Goal: Task Accomplishment & Management: Use online tool/utility

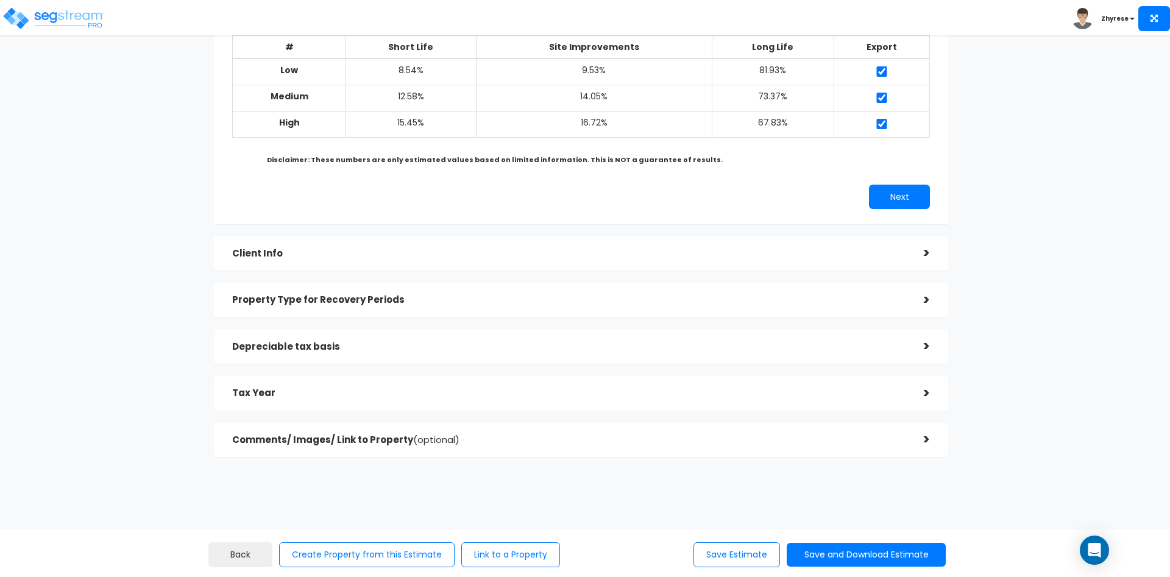
click at [572, 429] on div "Comments/ Images/ Link to Property (optional)" at bounding box center [569, 440] width 674 height 23
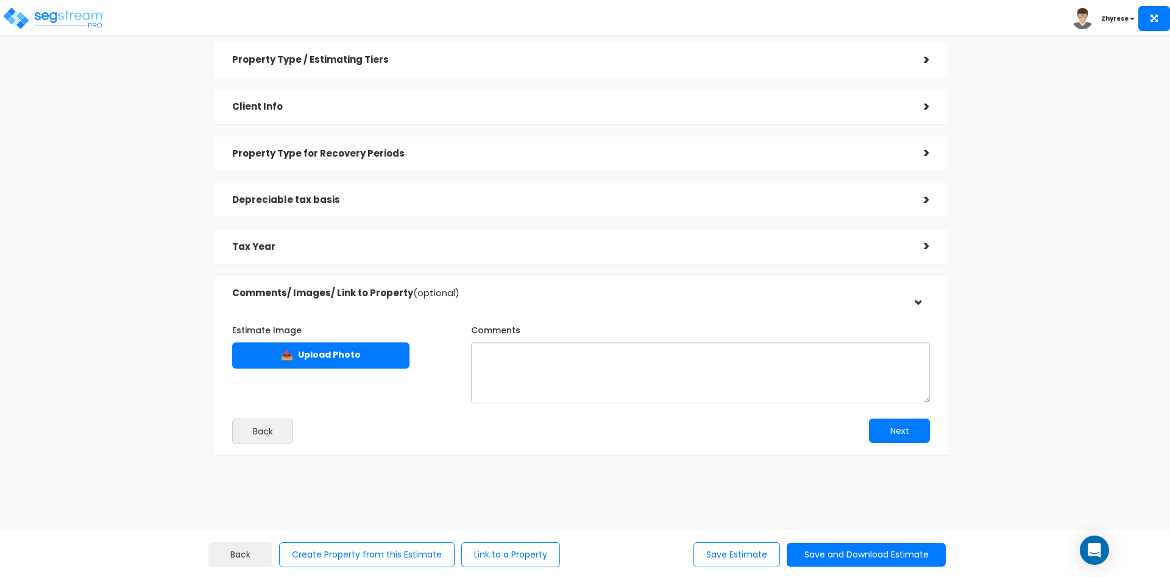
scroll to position [40, 0]
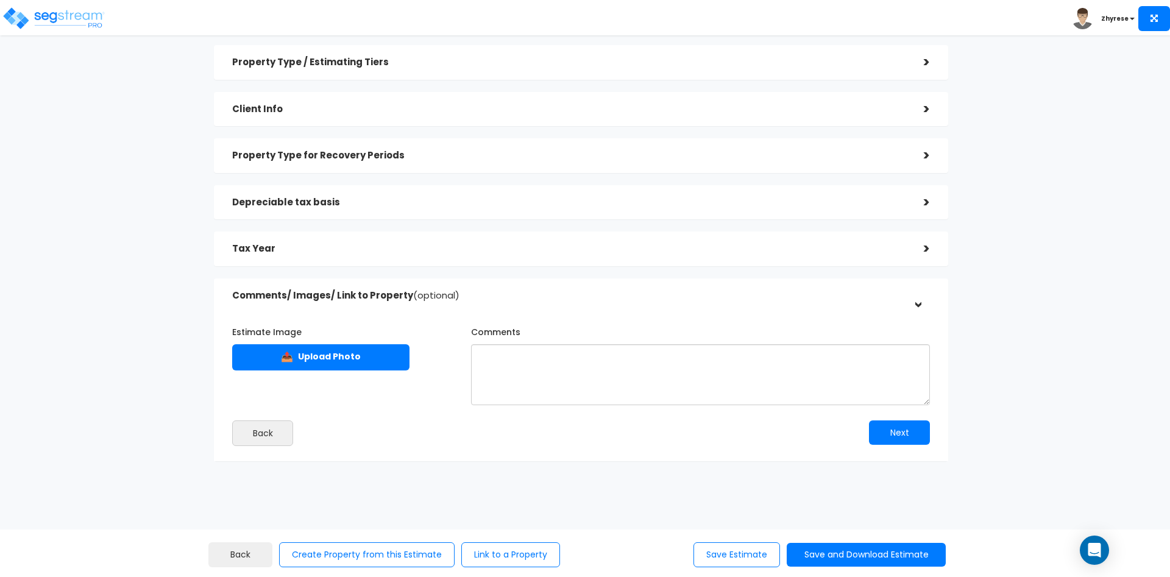
click at [597, 305] on div "Comments/ Images/ Link to Property (optional)" at bounding box center [569, 296] width 674 height 23
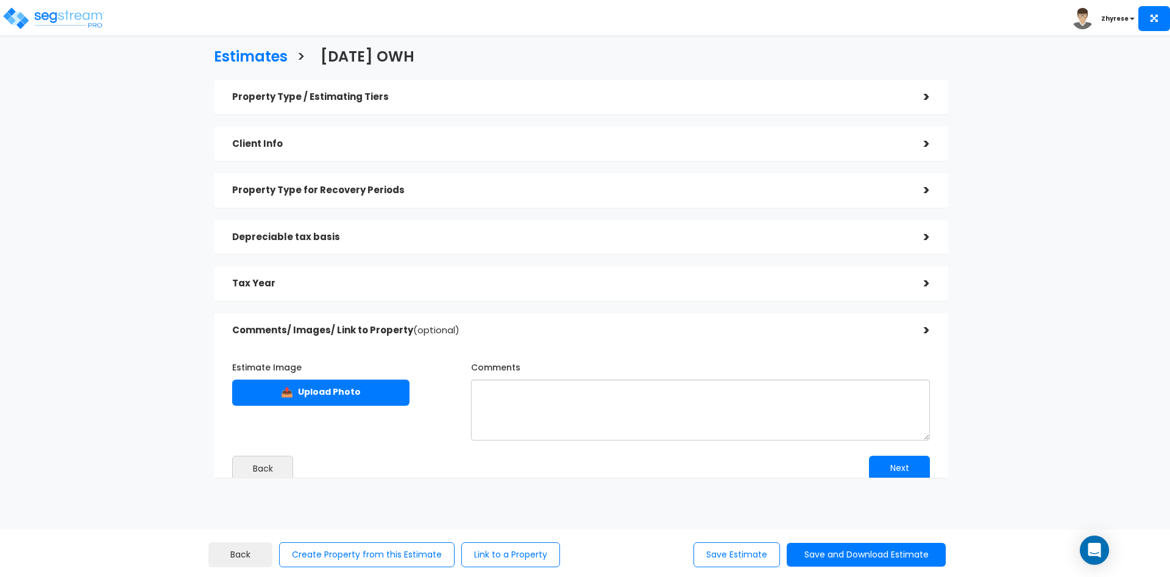
scroll to position [0, 0]
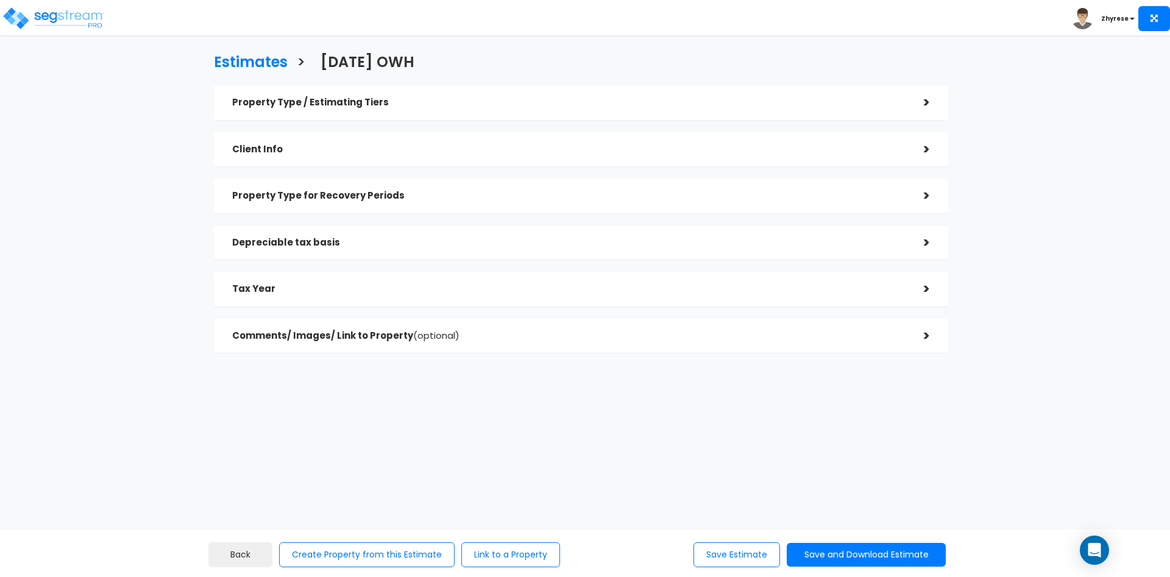
click at [554, 299] on div "Tax Year" at bounding box center [569, 289] width 674 height 23
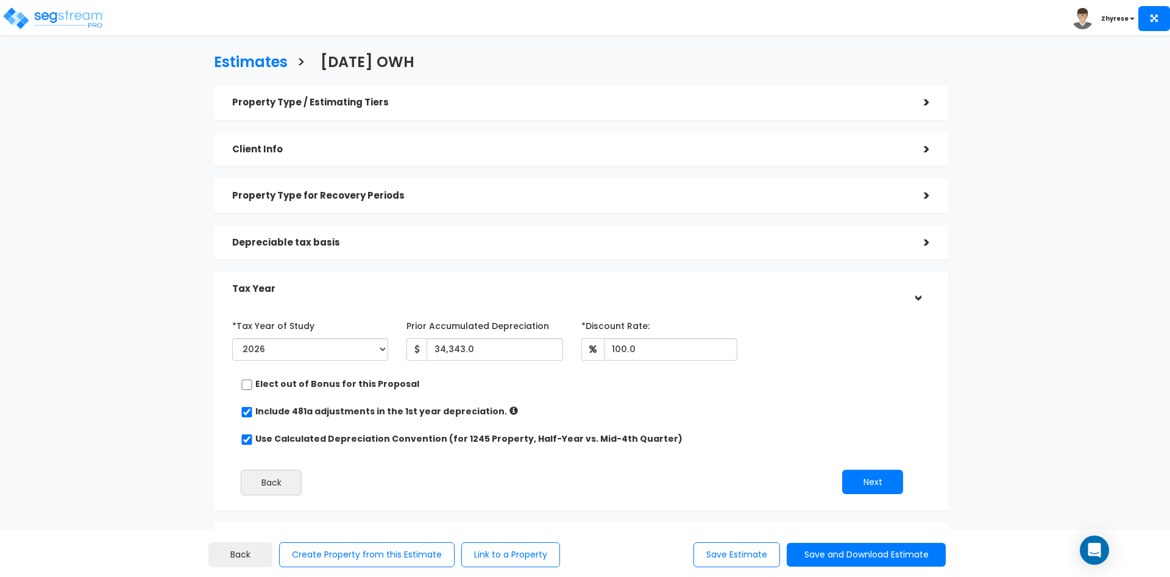
click at [535, 95] on div "Property Type / Estimating Tiers" at bounding box center [569, 102] width 674 height 23
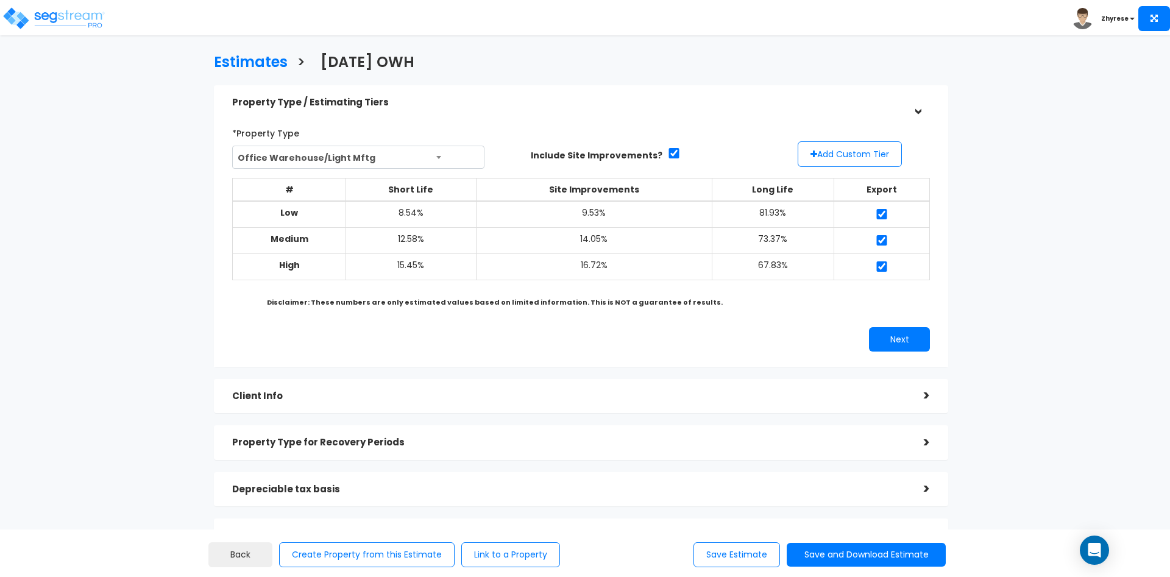
click at [560, 400] on div "Client Info" at bounding box center [569, 396] width 674 height 23
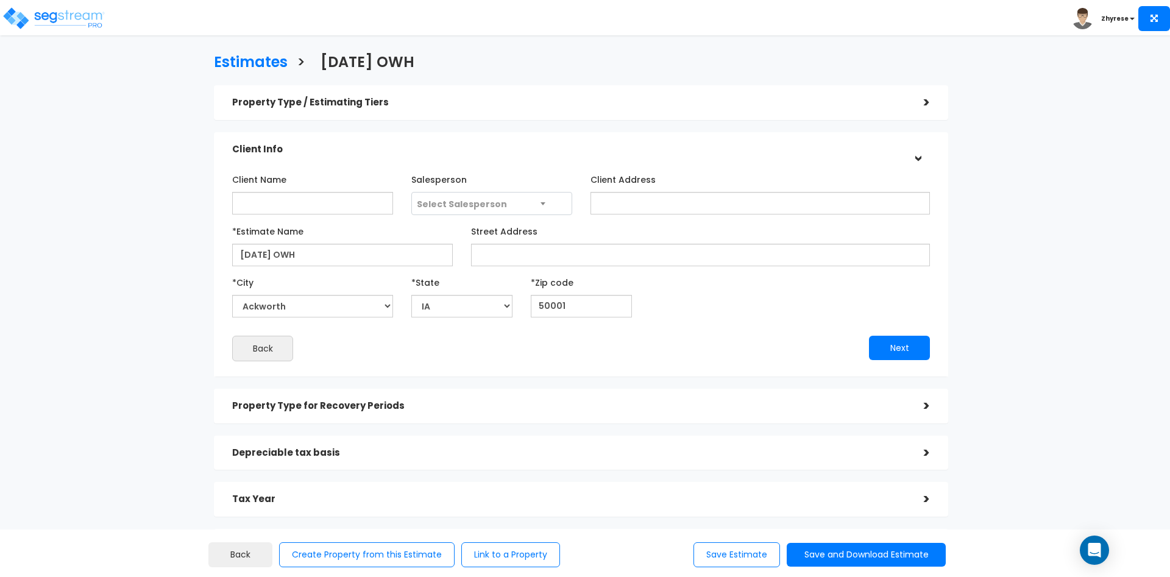
click at [556, 405] on h5 "Property Type for Recovery Periods" at bounding box center [569, 406] width 674 height 10
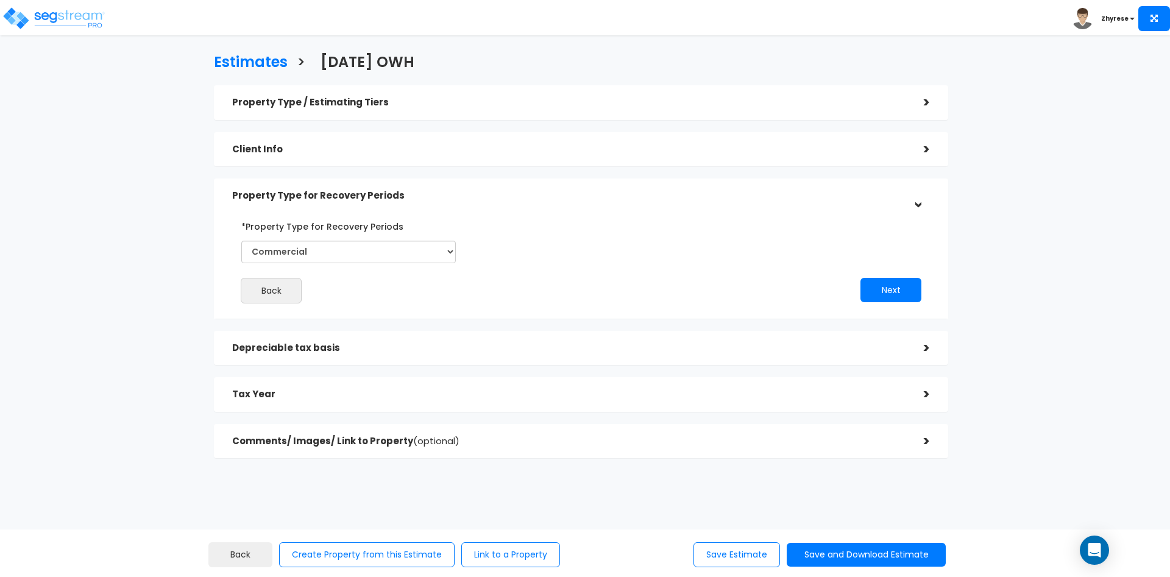
click at [569, 352] on h5 "Depreciable tax basis" at bounding box center [569, 348] width 674 height 10
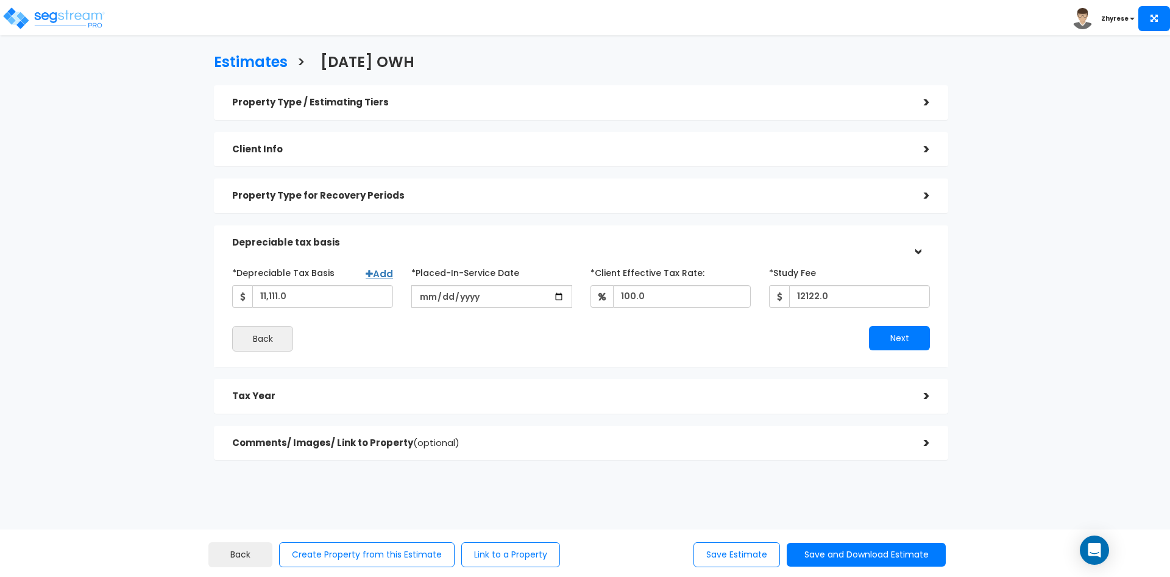
click at [555, 402] on div "Tax Year" at bounding box center [569, 396] width 674 height 23
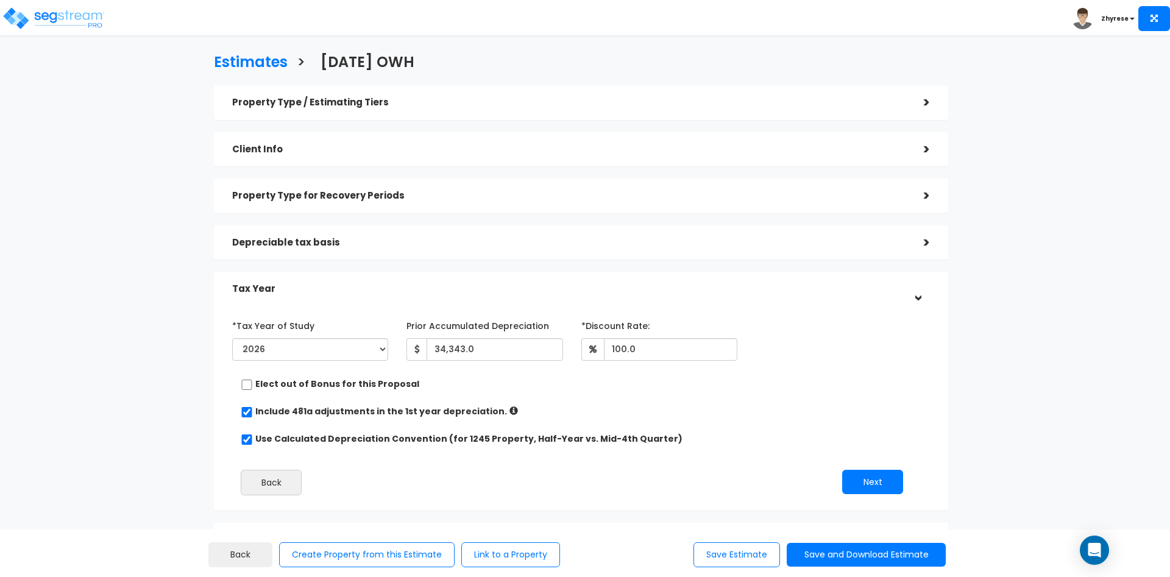
click at [772, 240] on h5 "Depreciable tax basis" at bounding box center [569, 243] width 674 height 10
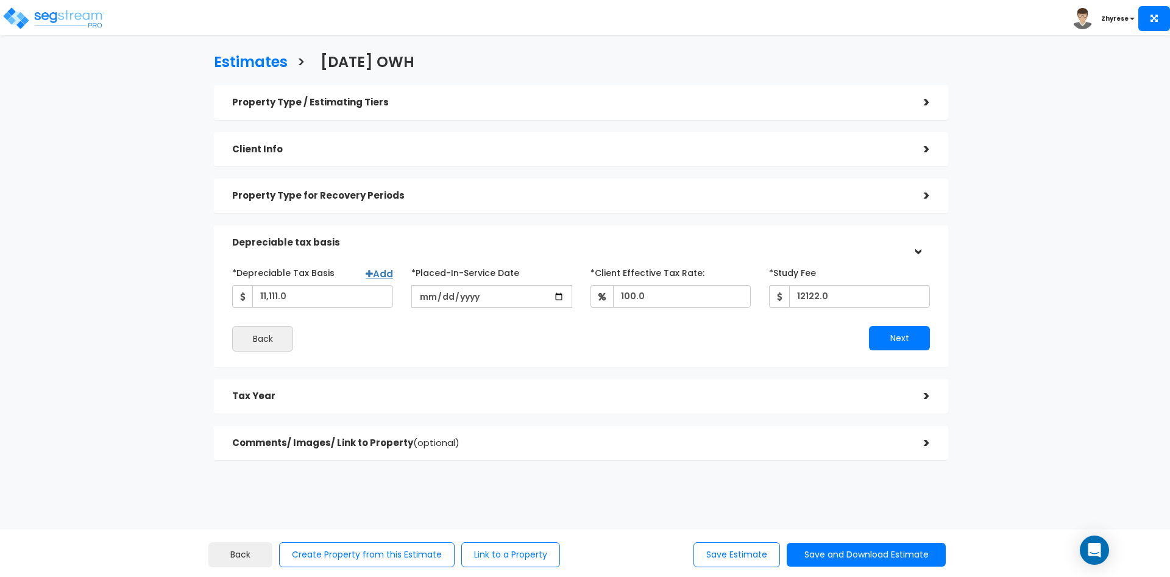
click at [786, 189] on div "Property Type for Recovery Periods" at bounding box center [569, 196] width 674 height 23
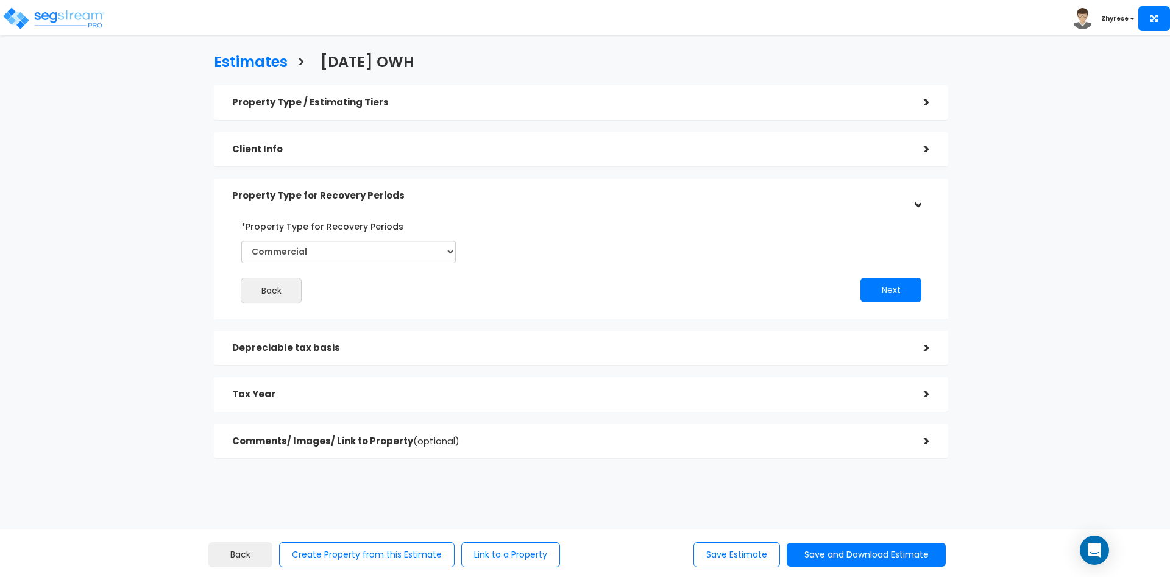
click at [792, 157] on div "Client Info" at bounding box center [569, 149] width 674 height 23
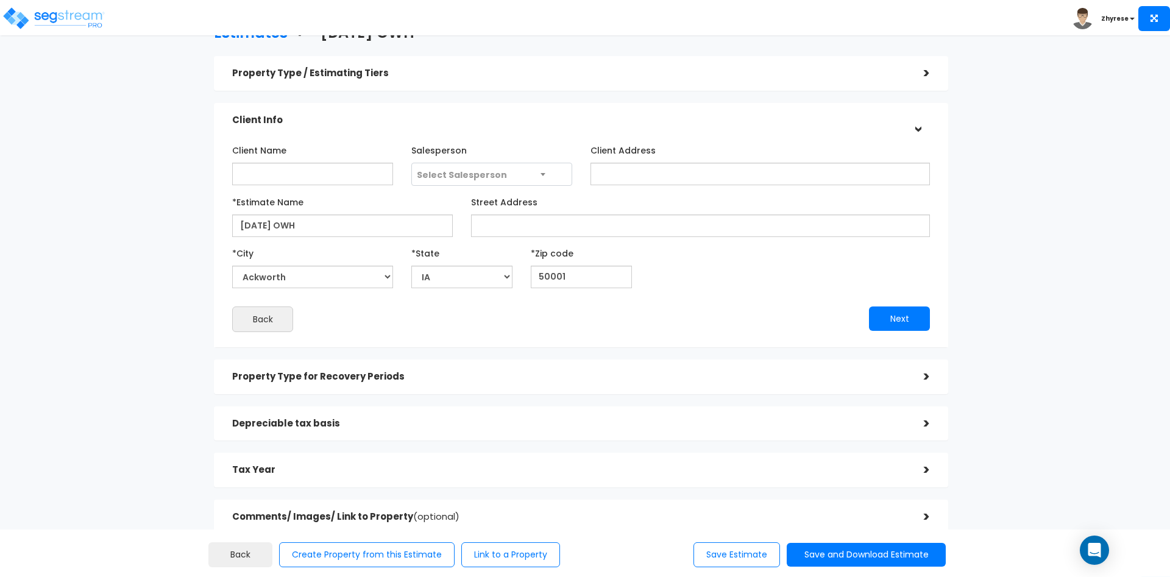
scroll to position [62, 0]
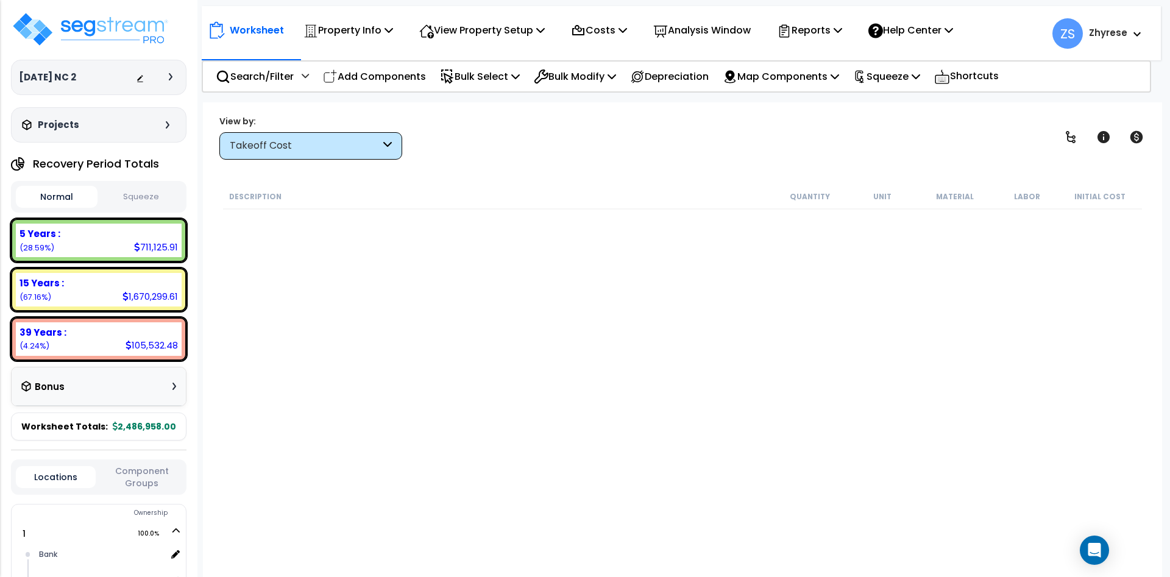
scroll to position [54, 0]
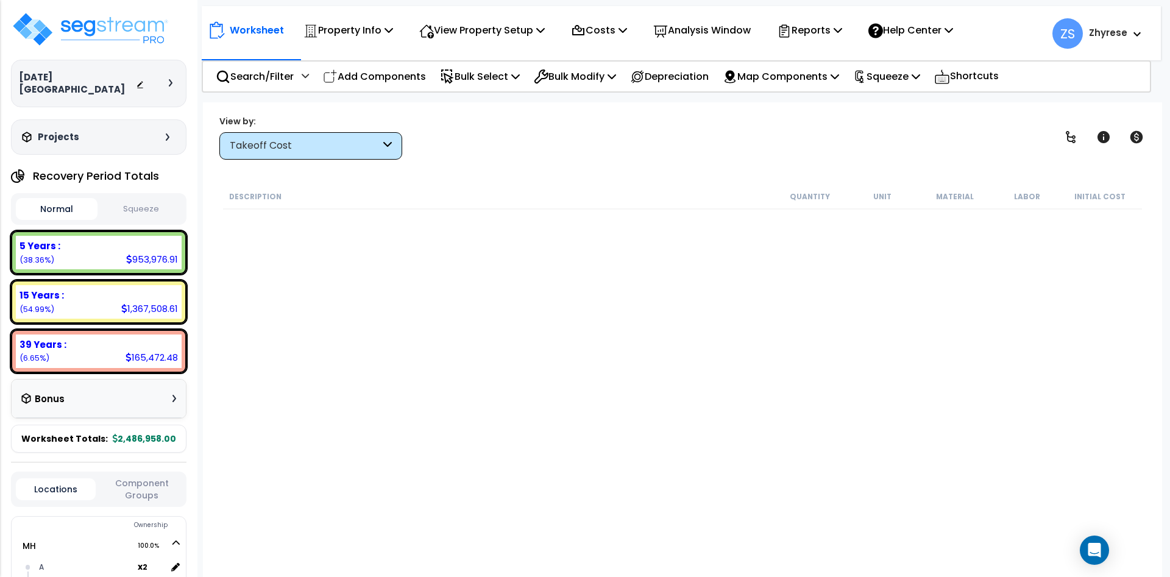
click at [240, 146] on div "Takeoff Cost" at bounding box center [305, 146] width 151 height 14
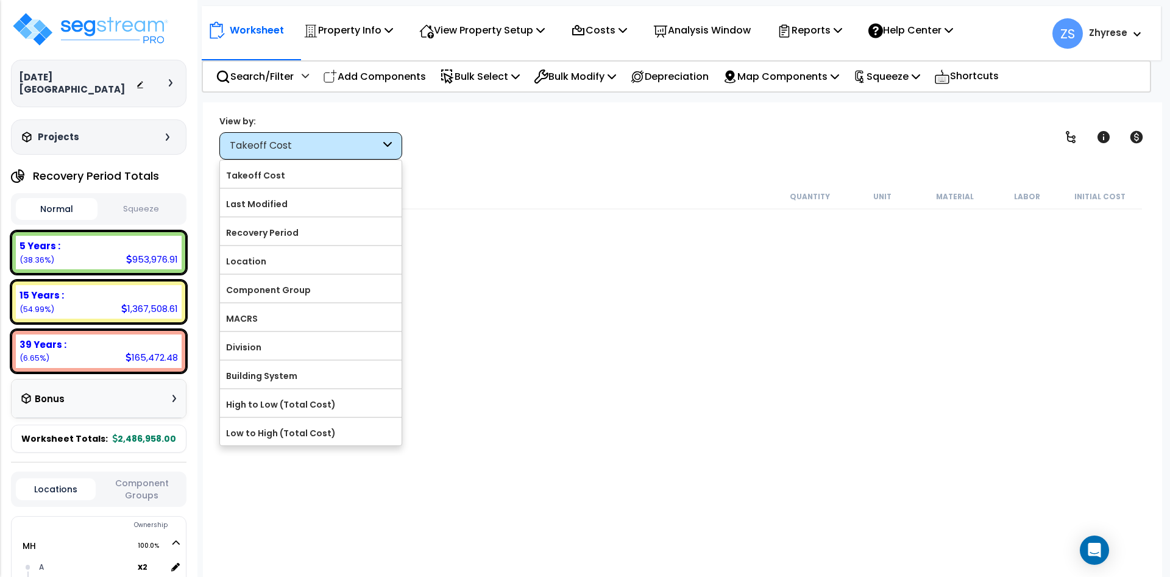
drag, startPoint x: 305, startPoint y: 207, endPoint x: 557, endPoint y: 152, distance: 258.3
click at [305, 207] on label "Last Modified" at bounding box center [311, 204] width 182 height 18
click at [0, 0] on input "Last Modified" at bounding box center [0, 0] width 0 height 0
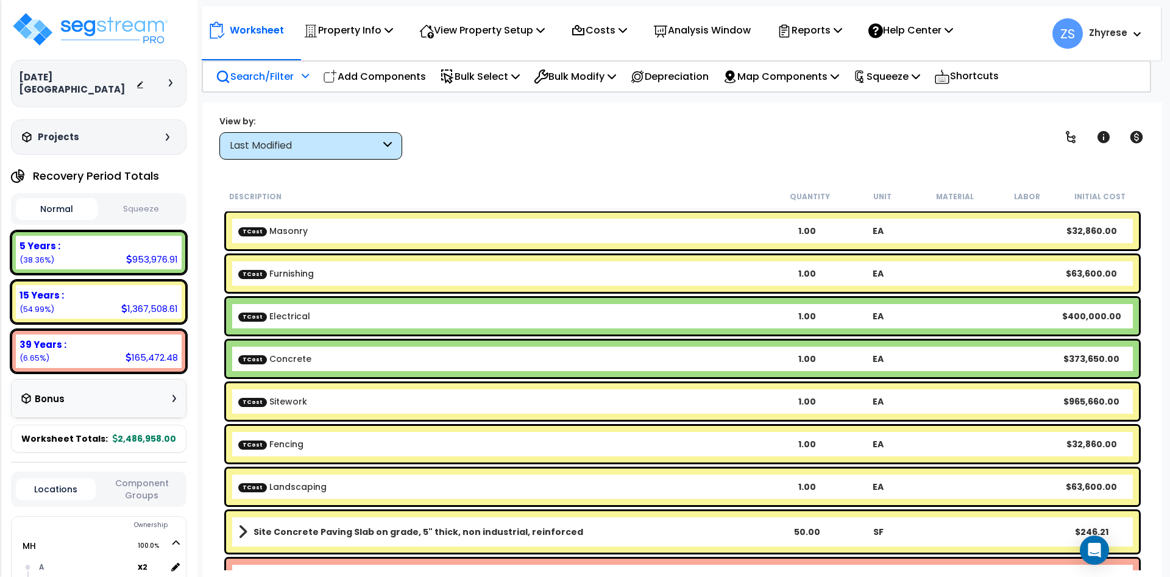
click at [266, 68] on div "Search/Filter Additional Search / Filter" at bounding box center [262, 76] width 93 height 29
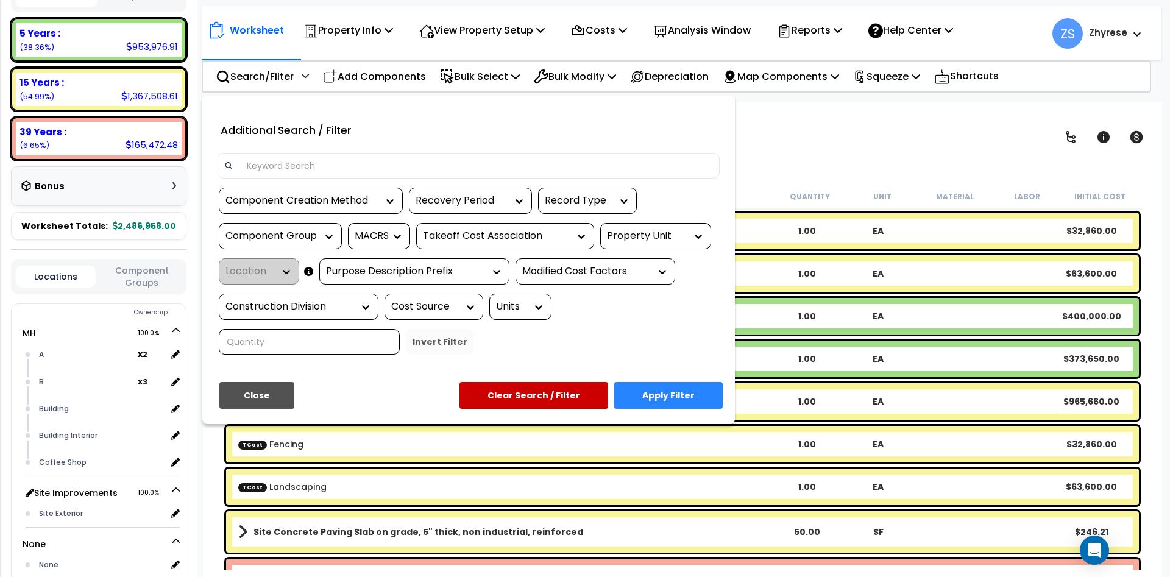
scroll to position [293, 0]
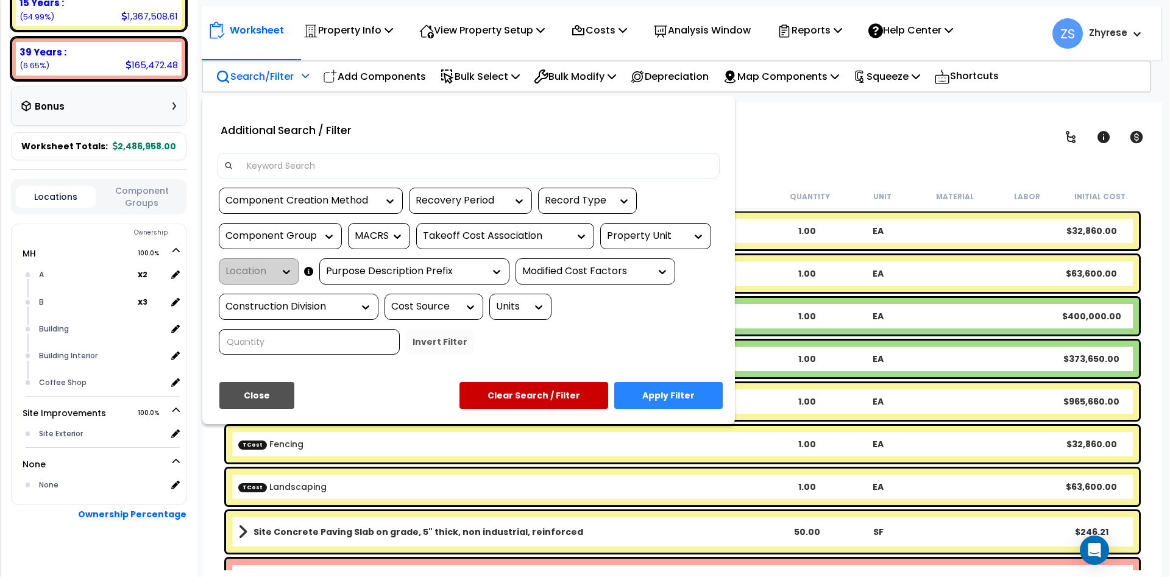
click at [649, 234] on div "Property Unit" at bounding box center [646, 236] width 79 height 14
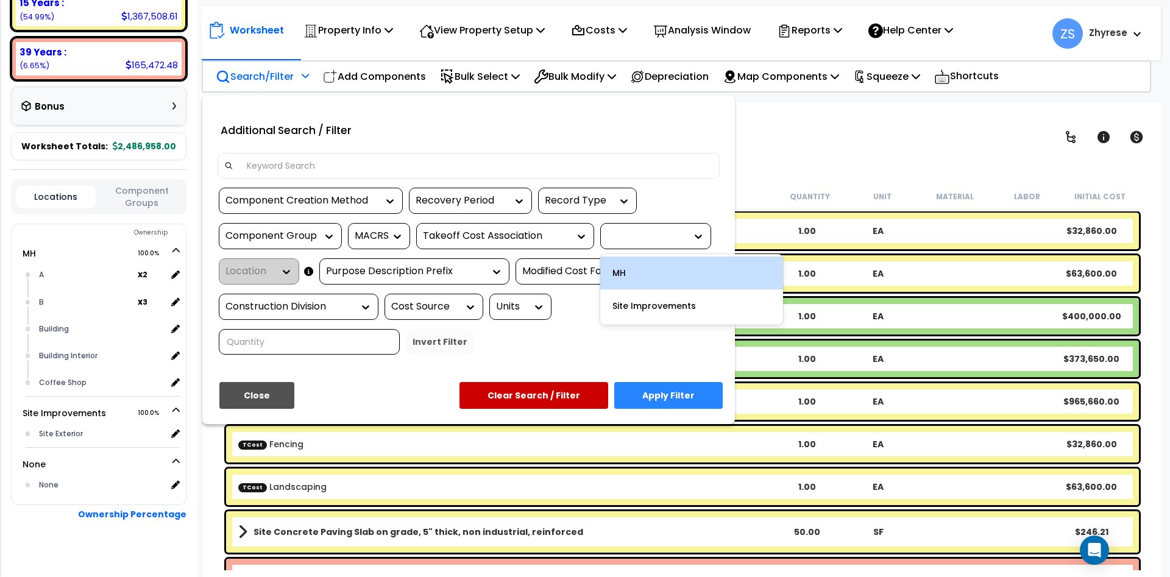
click at [641, 271] on div "MH" at bounding box center [691, 273] width 183 height 33
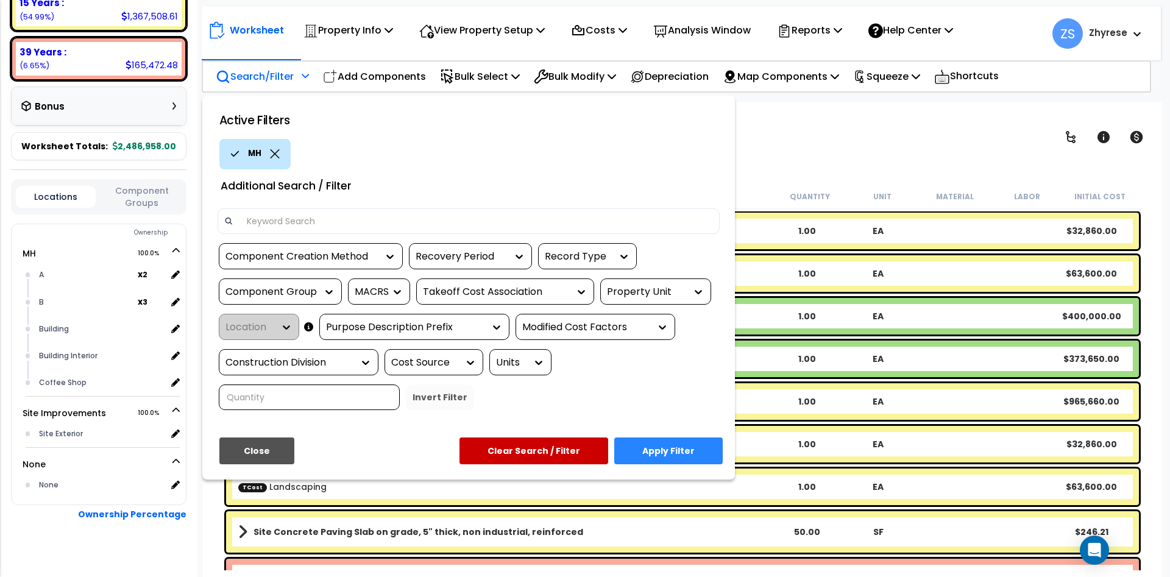
click at [257, 321] on div "Location" at bounding box center [259, 327] width 80 height 26
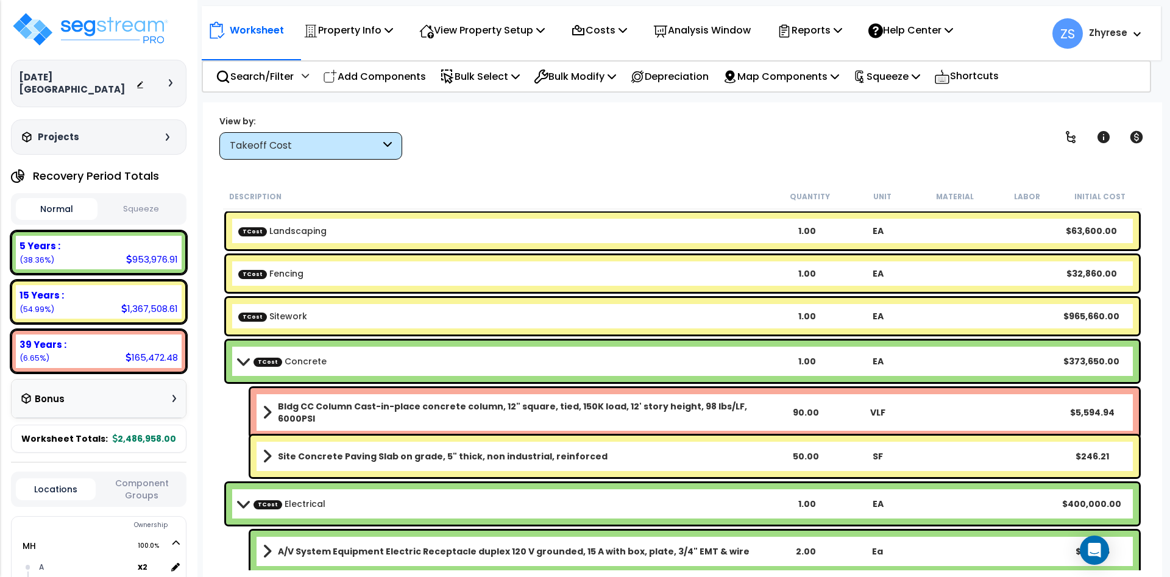
scroll to position [147, 0]
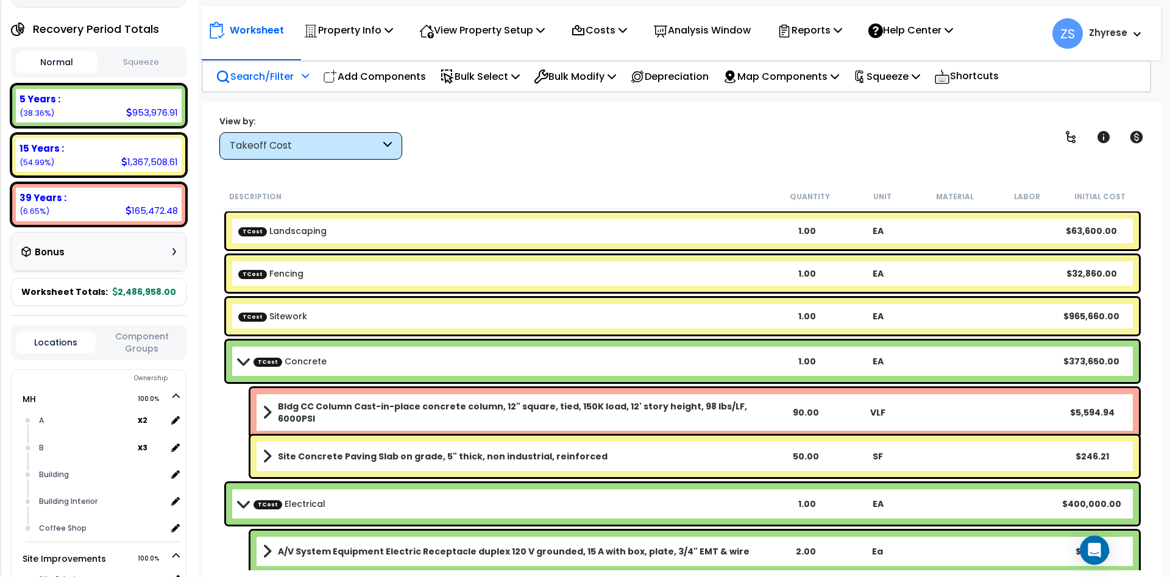
click at [293, 76] on p "Search/Filter" at bounding box center [255, 76] width 78 height 16
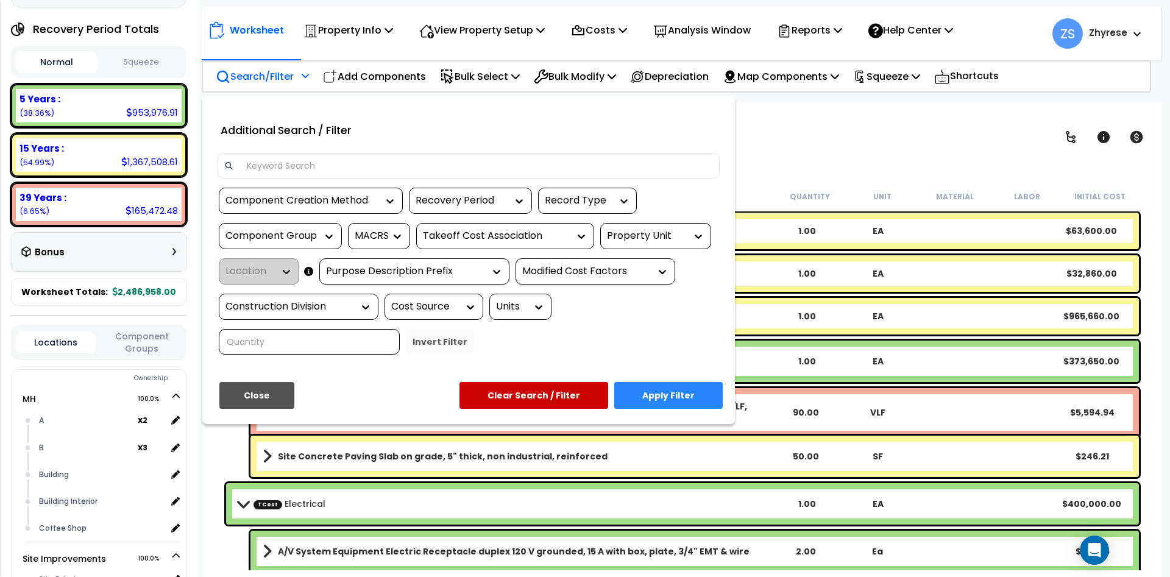
click at [650, 227] on div "Property Unit" at bounding box center [655, 236] width 111 height 26
click at [632, 232] on div "Property Unit" at bounding box center [646, 236] width 79 height 14
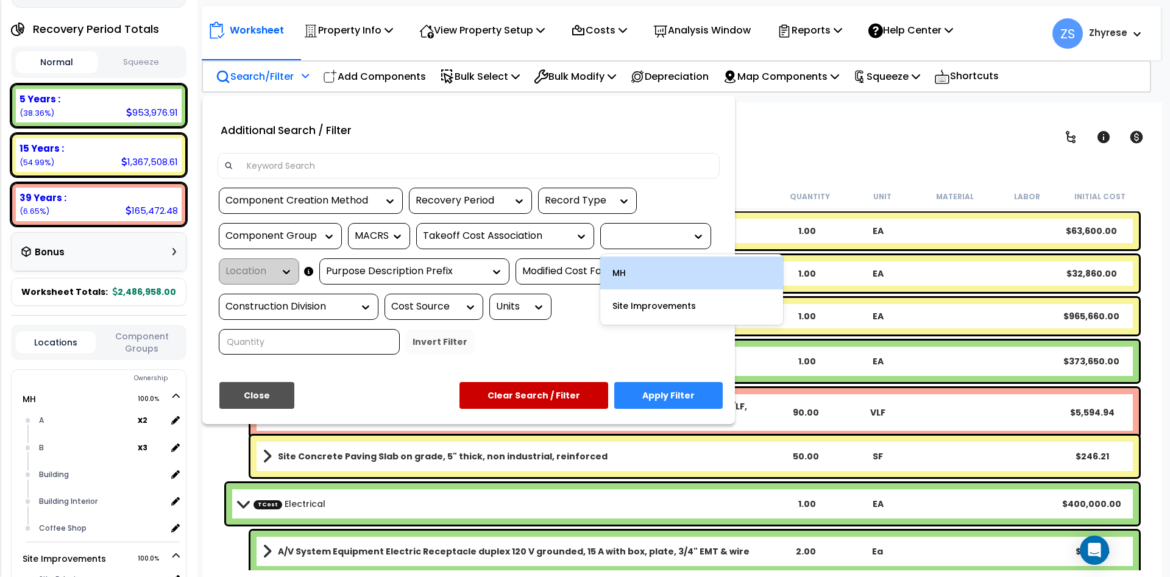
click at [629, 270] on div "MH" at bounding box center [691, 273] width 183 height 33
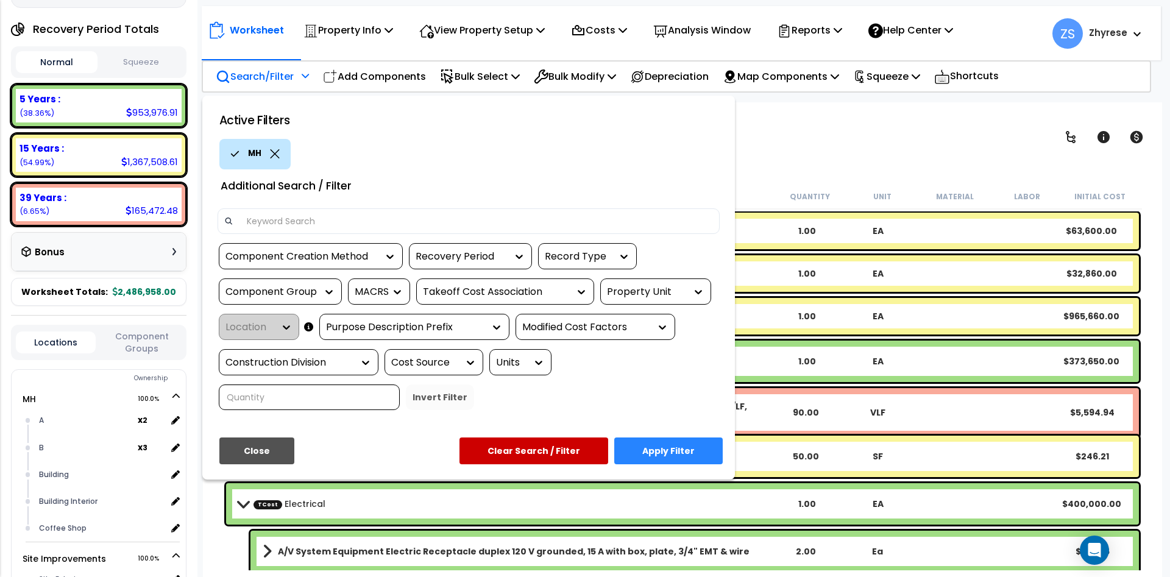
click at [263, 313] on div "Component Creation Method Recovery Period Record Type Component Group MACRS Tak…" at bounding box center [468, 331] width 521 height 176
click at [263, 324] on div "Location" at bounding box center [259, 327] width 80 height 26
click at [288, 335] on div "Location" at bounding box center [259, 327] width 80 height 26
click at [671, 444] on button "Apply Filter" at bounding box center [669, 451] width 109 height 27
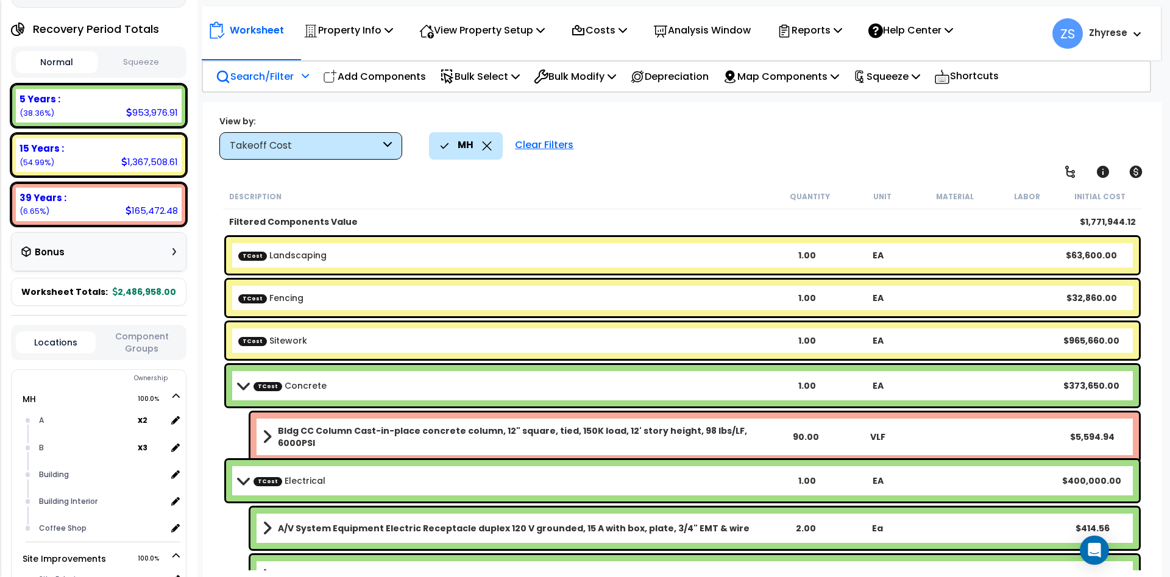
click at [243, 71] on p "Search/Filter" at bounding box center [255, 76] width 78 height 16
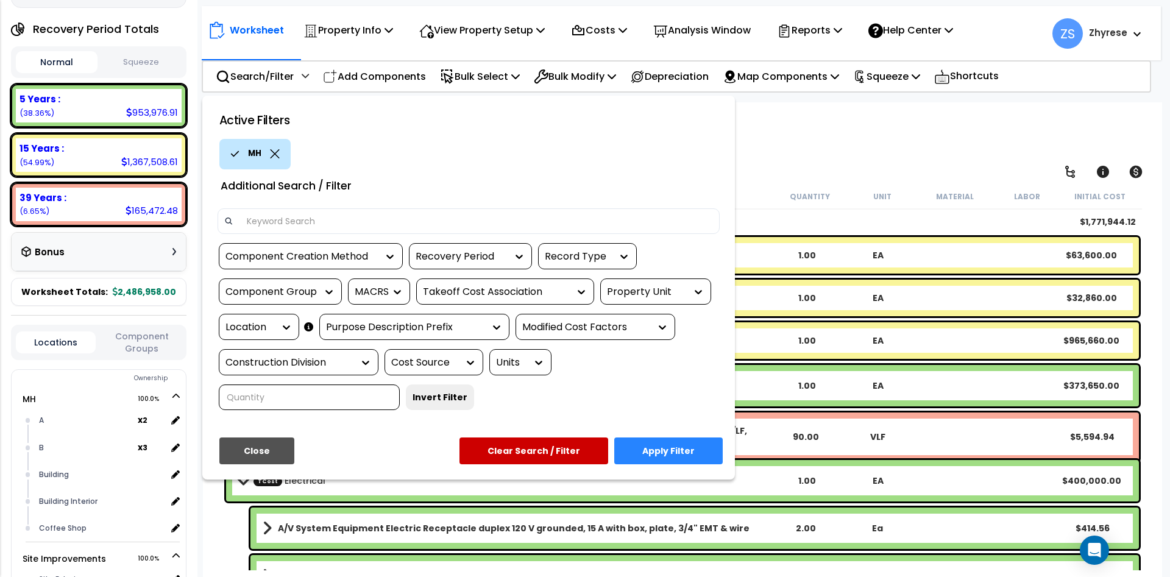
click at [625, 287] on div "Property Unit" at bounding box center [646, 292] width 79 height 14
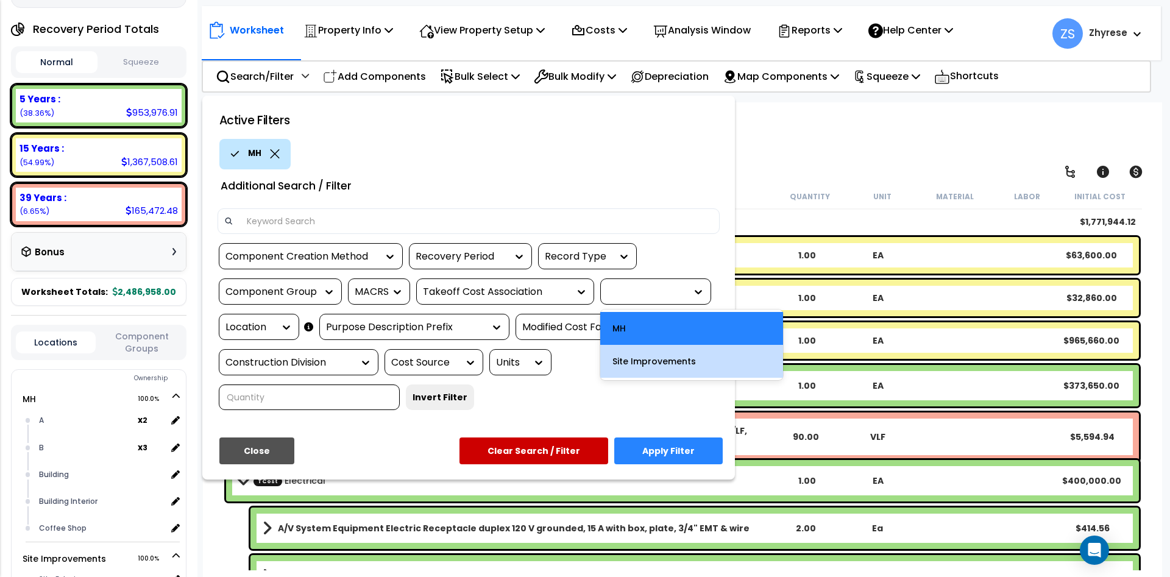
click at [647, 363] on div "Site Improvements" at bounding box center [691, 361] width 183 height 33
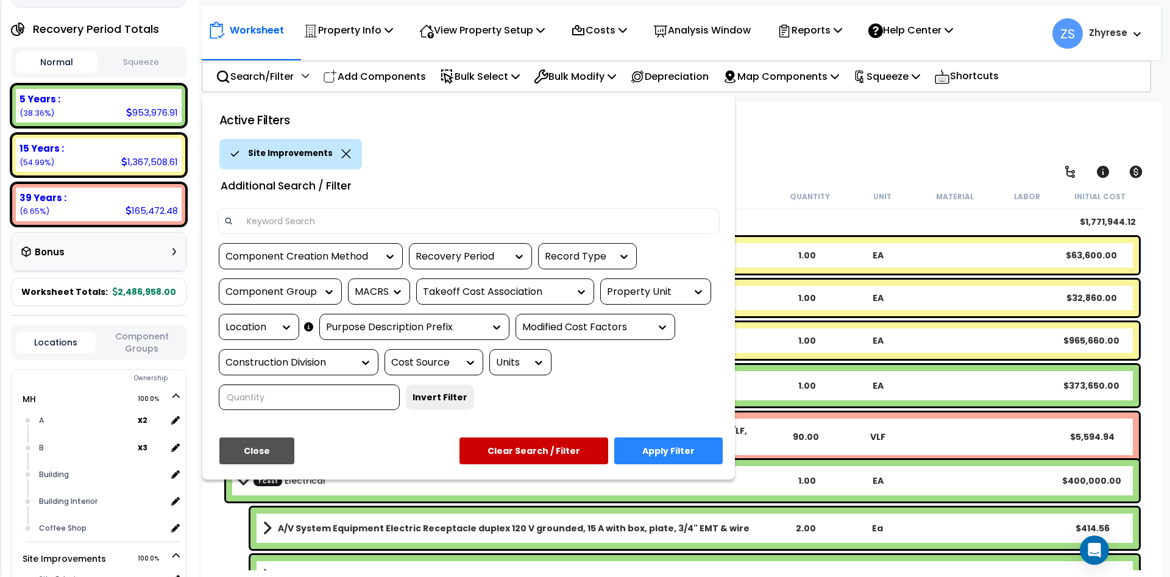
click at [257, 329] on div "Location" at bounding box center [250, 328] width 49 height 14
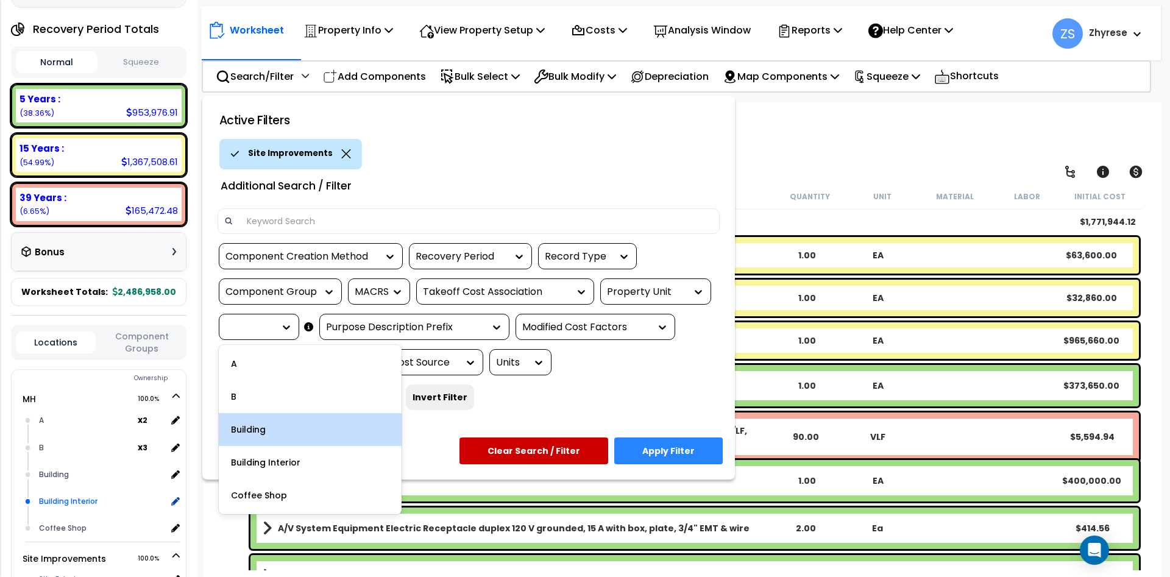
scroll to position [220, 0]
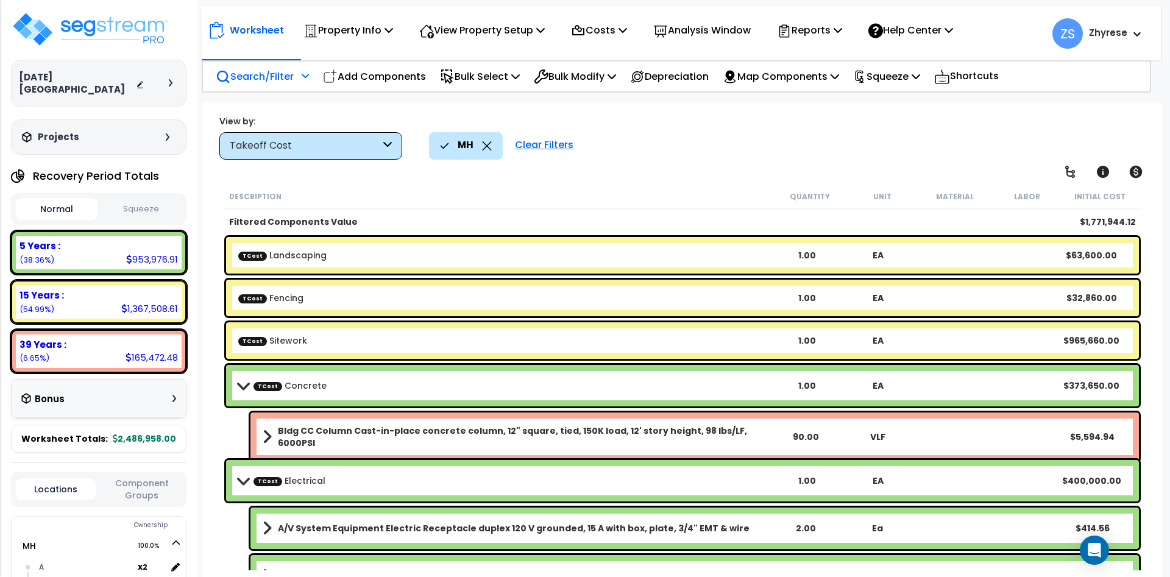
drag, startPoint x: 0, startPoint y: 0, endPoint x: 280, endPoint y: 71, distance: 289.4
click at [280, 71] on p "Search/Filter" at bounding box center [255, 76] width 78 height 16
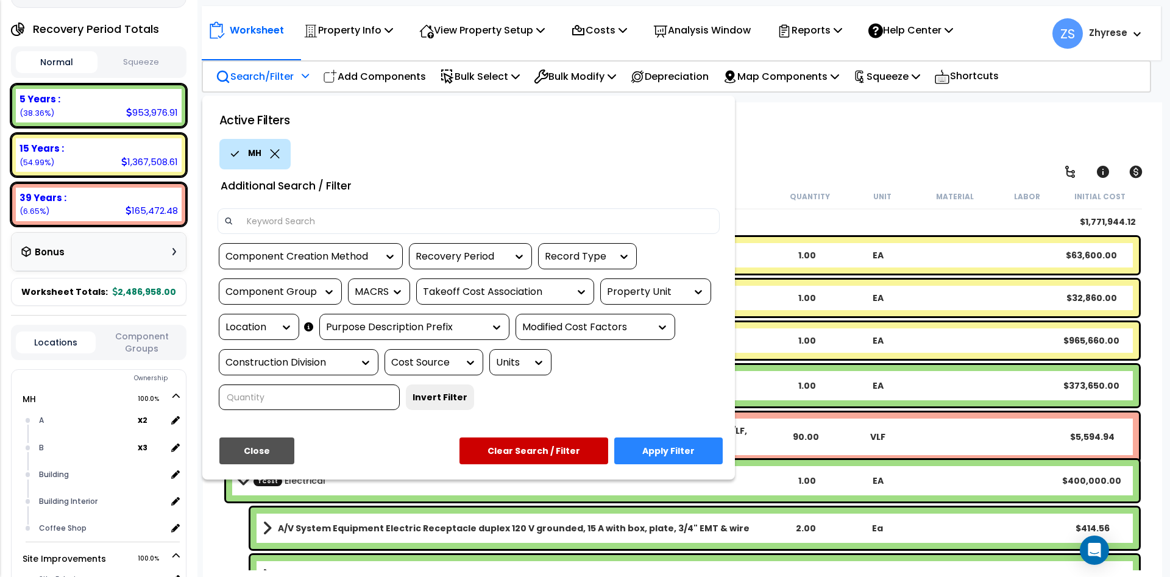
click at [675, 292] on div "Property Unit" at bounding box center [646, 292] width 79 height 14
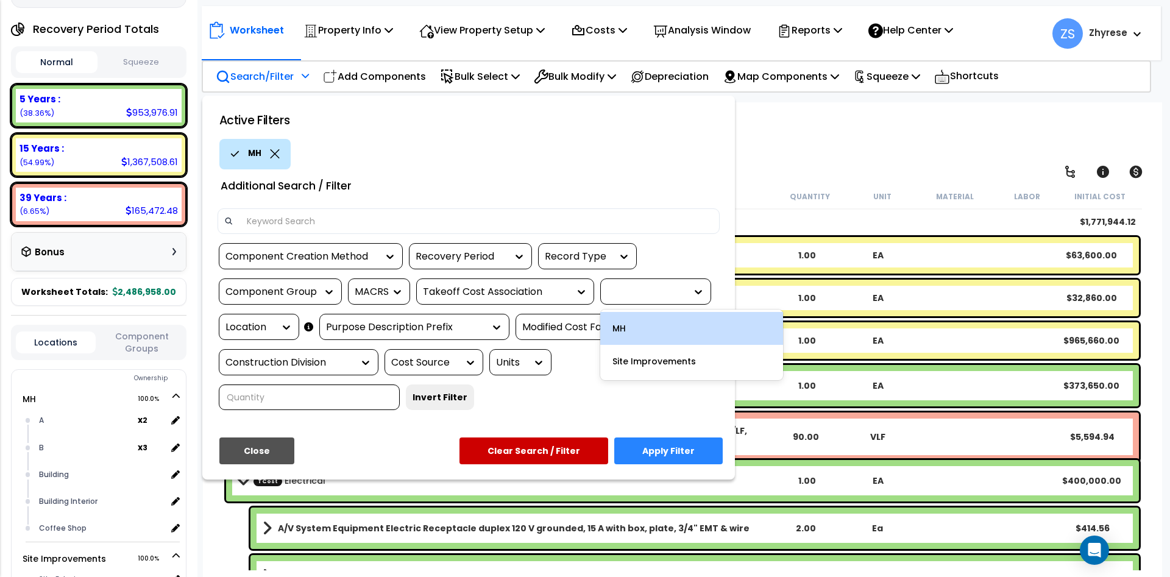
click at [650, 327] on div "MH" at bounding box center [691, 328] width 183 height 33
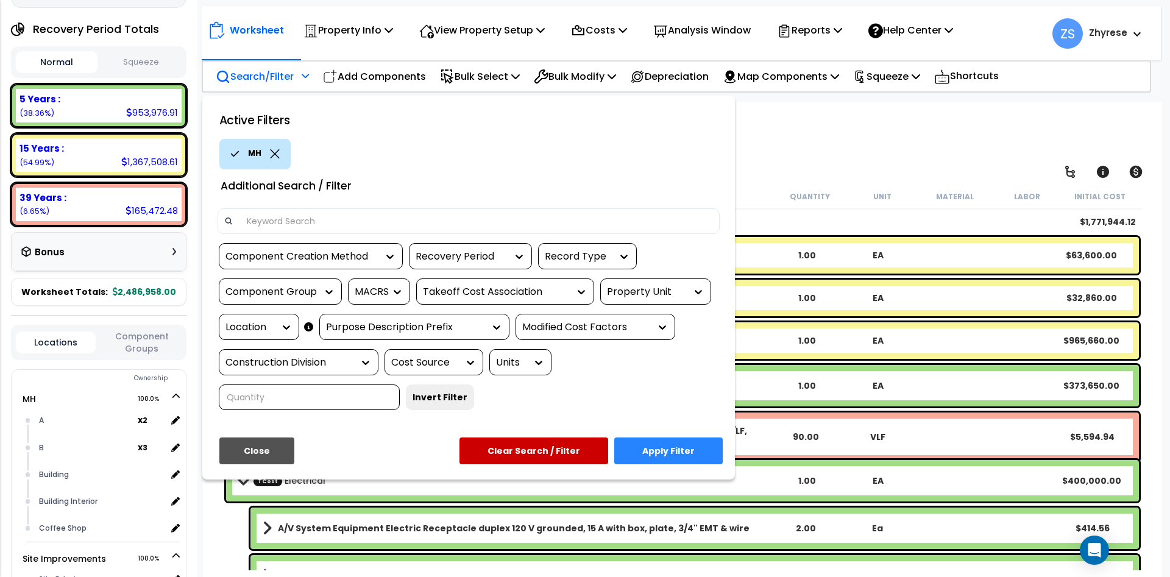
click at [515, 447] on button "Clear Search / Filter" at bounding box center [534, 451] width 149 height 27
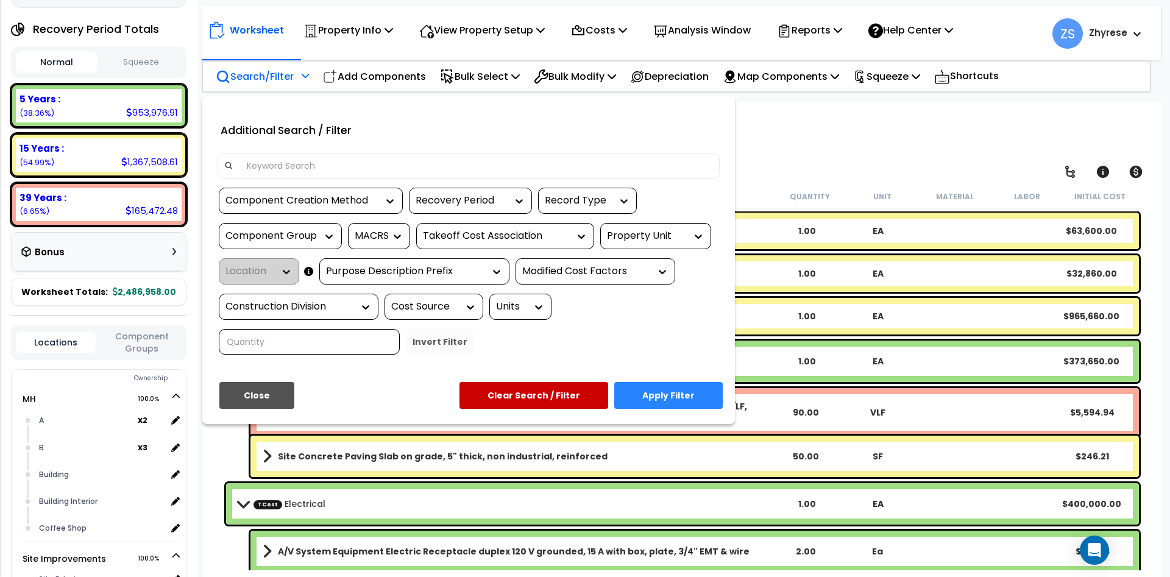
click at [255, 396] on button "Close" at bounding box center [256, 395] width 75 height 27
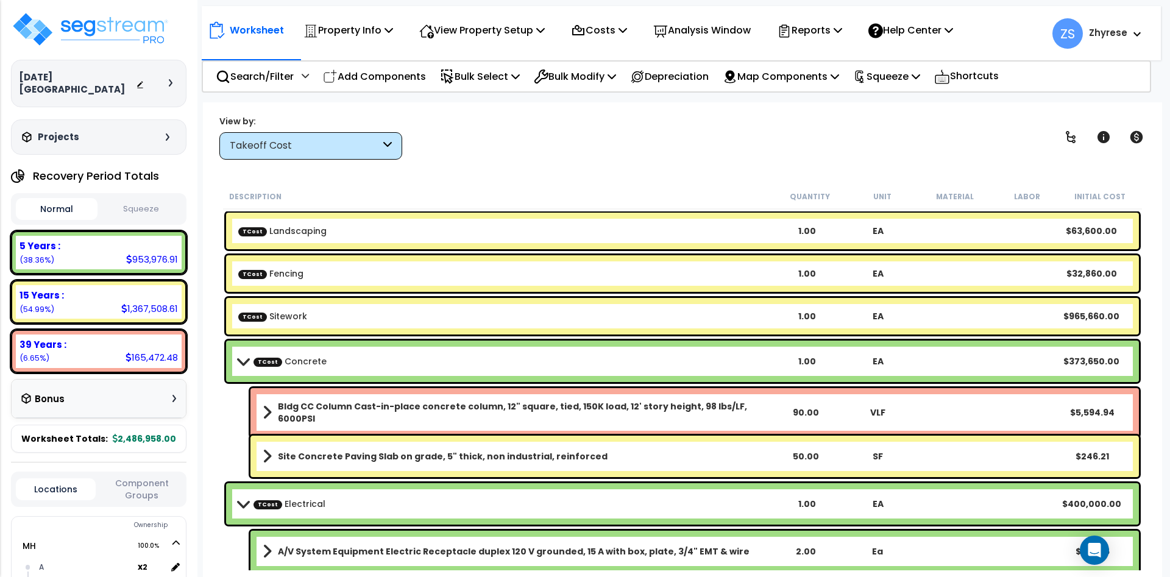
scroll to position [147, 0]
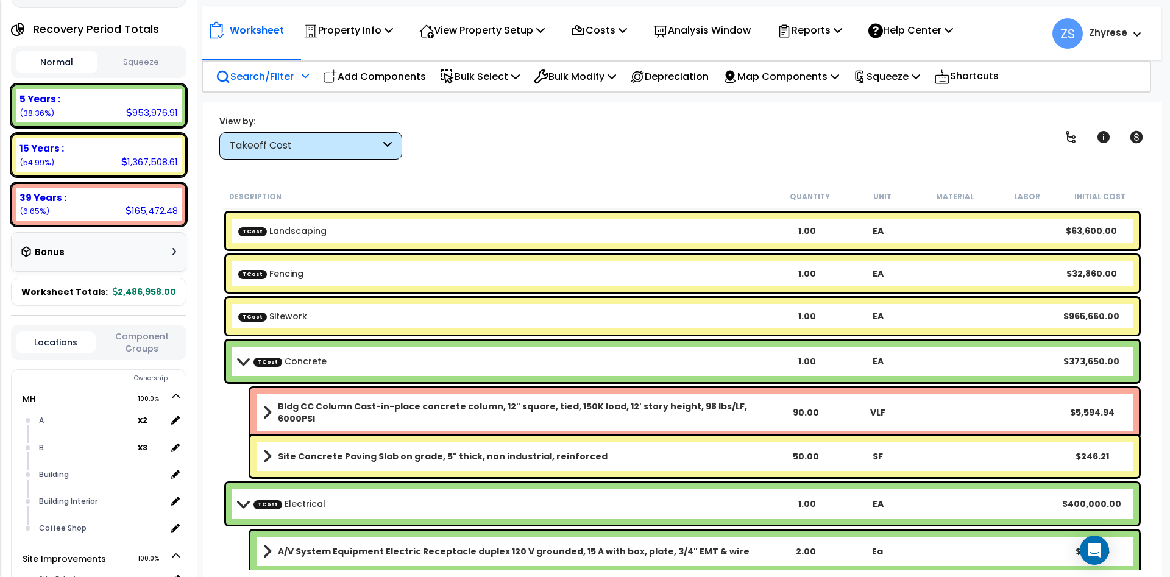
click at [269, 70] on p "Search/Filter" at bounding box center [255, 76] width 78 height 16
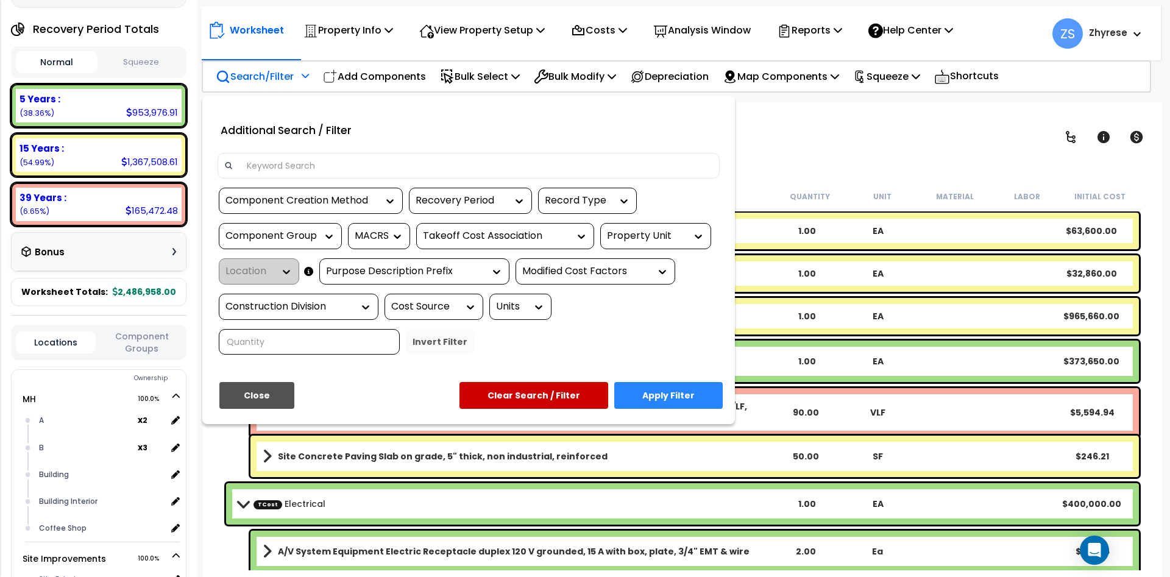
click at [643, 227] on div "Property Unit" at bounding box center [655, 236] width 111 height 26
click at [629, 239] on div "Property Unit" at bounding box center [646, 236] width 79 height 14
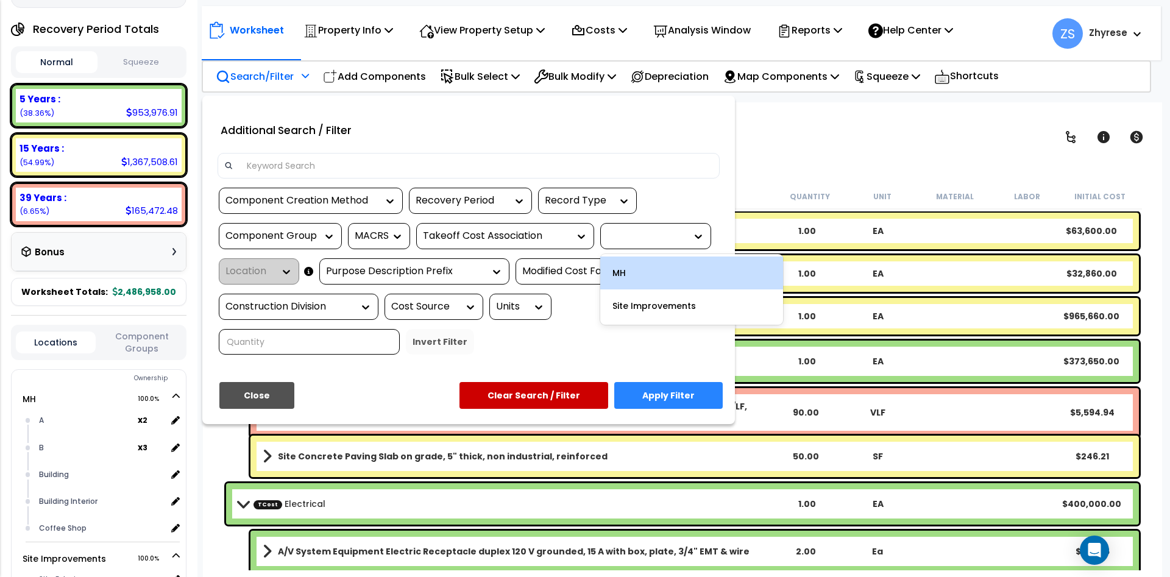
click at [636, 266] on div "MH" at bounding box center [691, 273] width 183 height 33
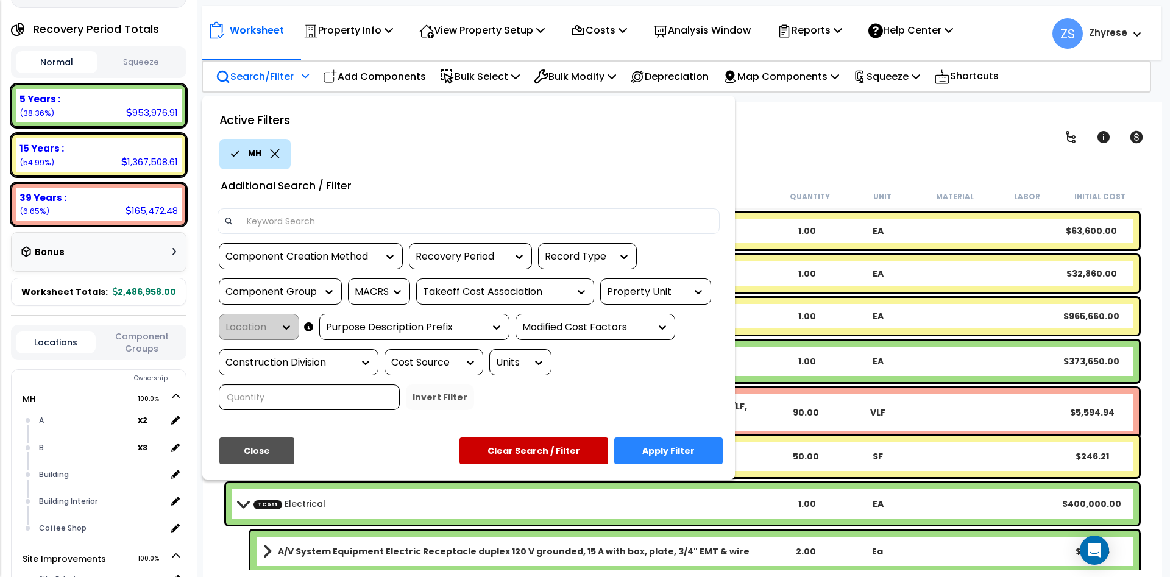
click at [655, 456] on button "Apply Filter" at bounding box center [669, 451] width 109 height 27
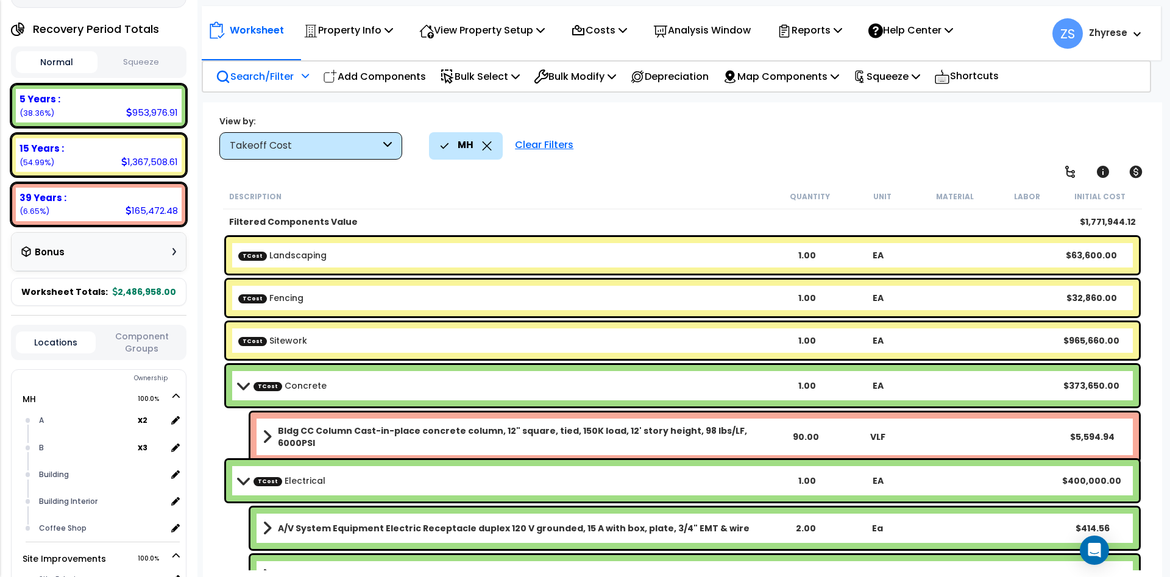
click at [259, 80] on p "Search/Filter" at bounding box center [255, 76] width 78 height 16
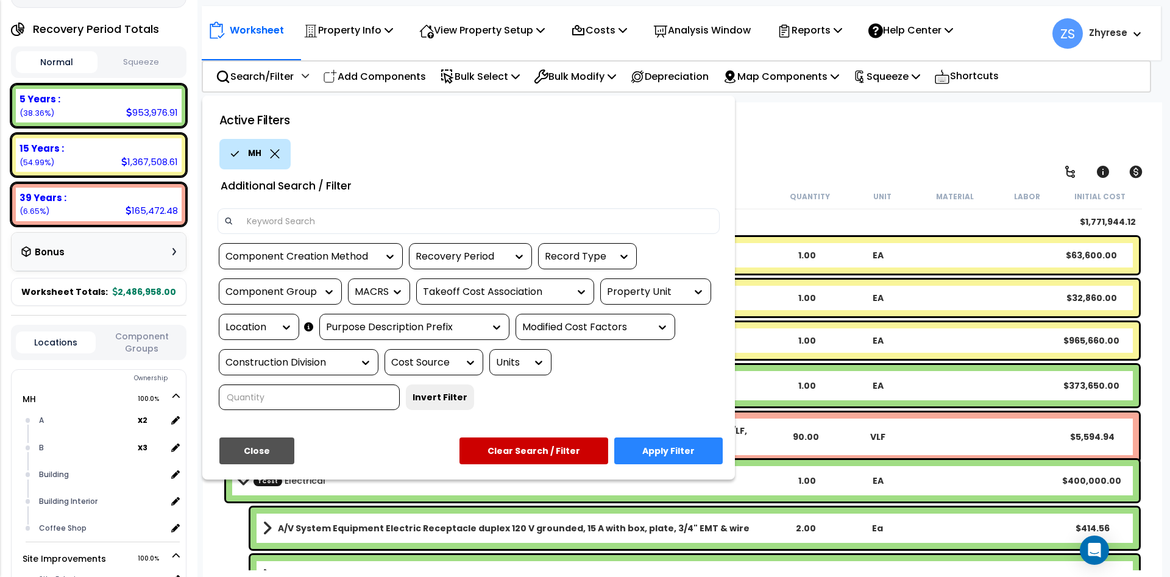
click at [267, 322] on div "Location" at bounding box center [250, 328] width 49 height 14
click at [824, 131] on div at bounding box center [585, 288] width 1170 height 577
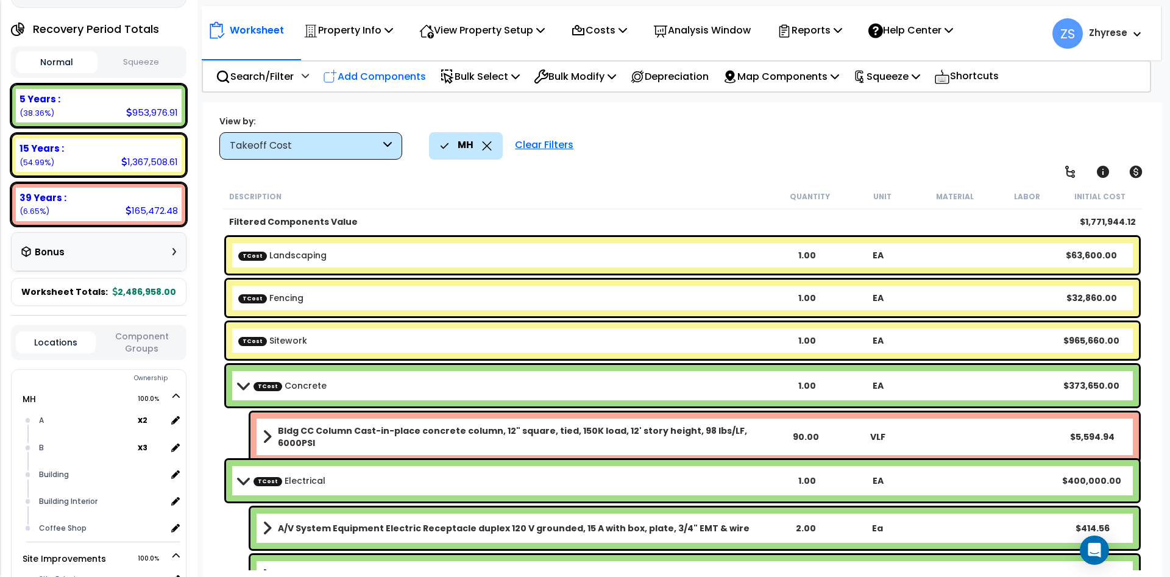
click at [366, 75] on p "Add Components" at bounding box center [374, 76] width 103 height 16
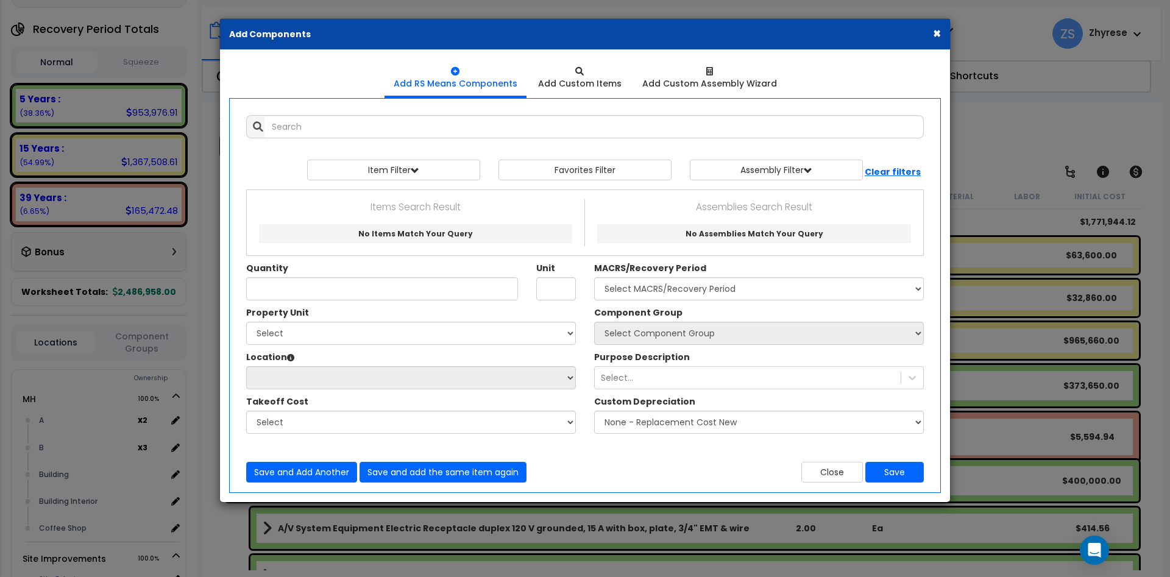
click at [356, 319] on div "Property Unit" at bounding box center [411, 314] width 330 height 15
select select "164559"
click option "MH" at bounding box center [0, 0] width 0 height 0
select select
click at [818, 476] on button "Close" at bounding box center [833, 472] width 62 height 21
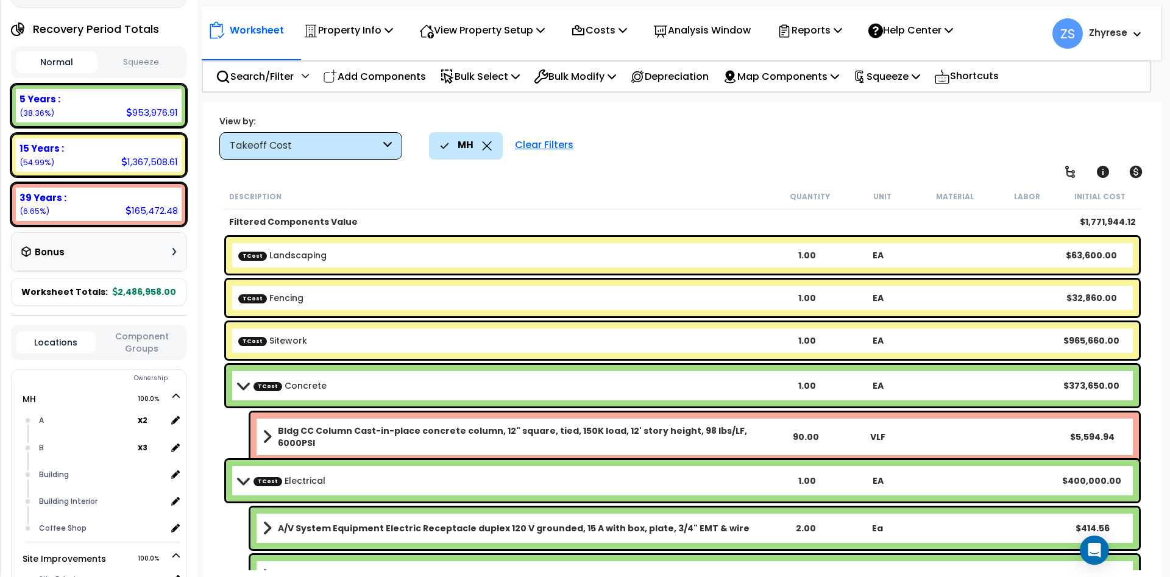
click at [977, 152] on div "MH Clear Filters" at bounding box center [789, 145] width 721 height 27
click at [482, 148] on icon at bounding box center [487, 145] width 10 height 9
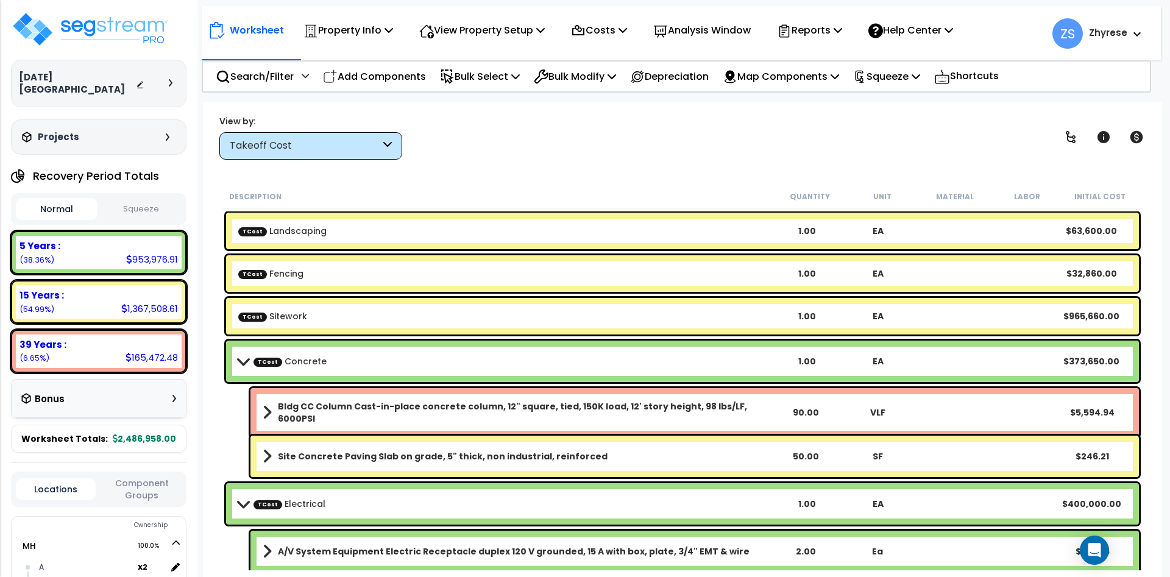
scroll to position [147, 0]
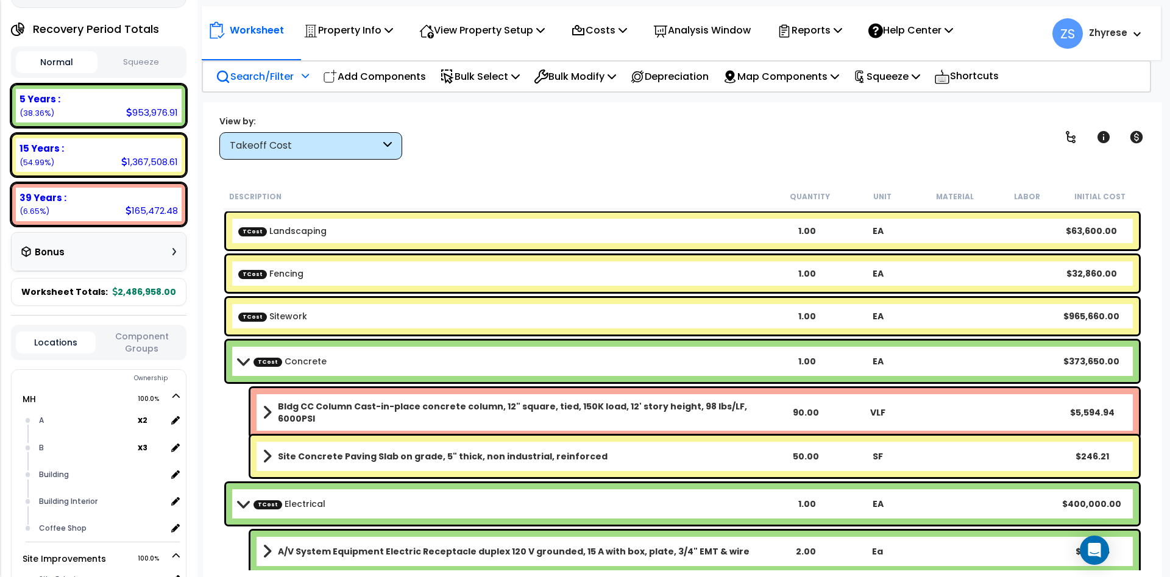
click at [273, 71] on p "Search/Filter" at bounding box center [255, 76] width 78 height 16
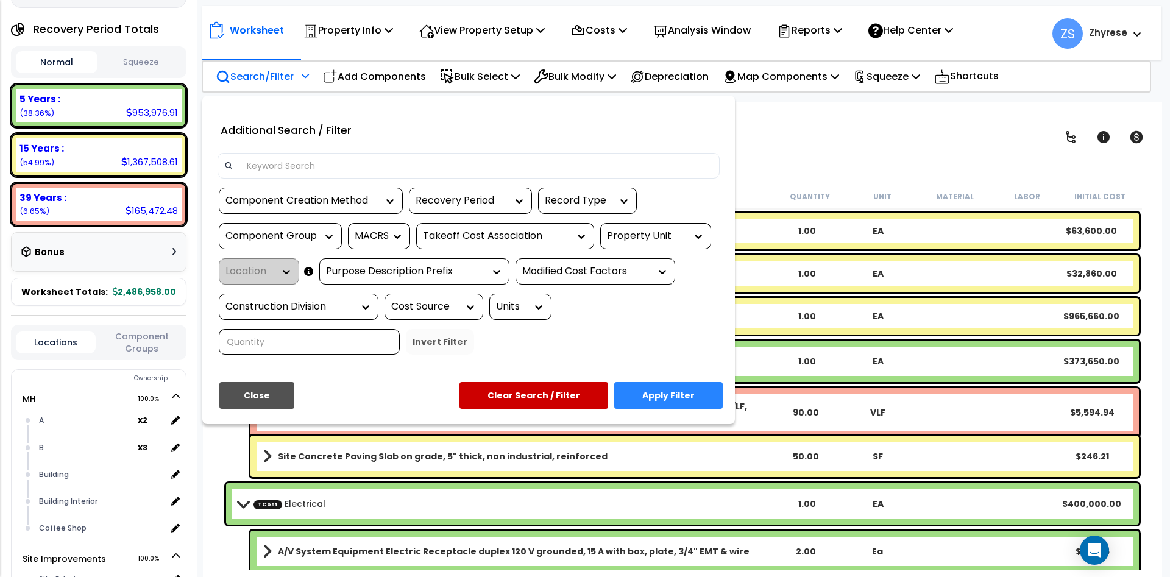
click at [663, 238] on div "Property Unit" at bounding box center [646, 236] width 79 height 14
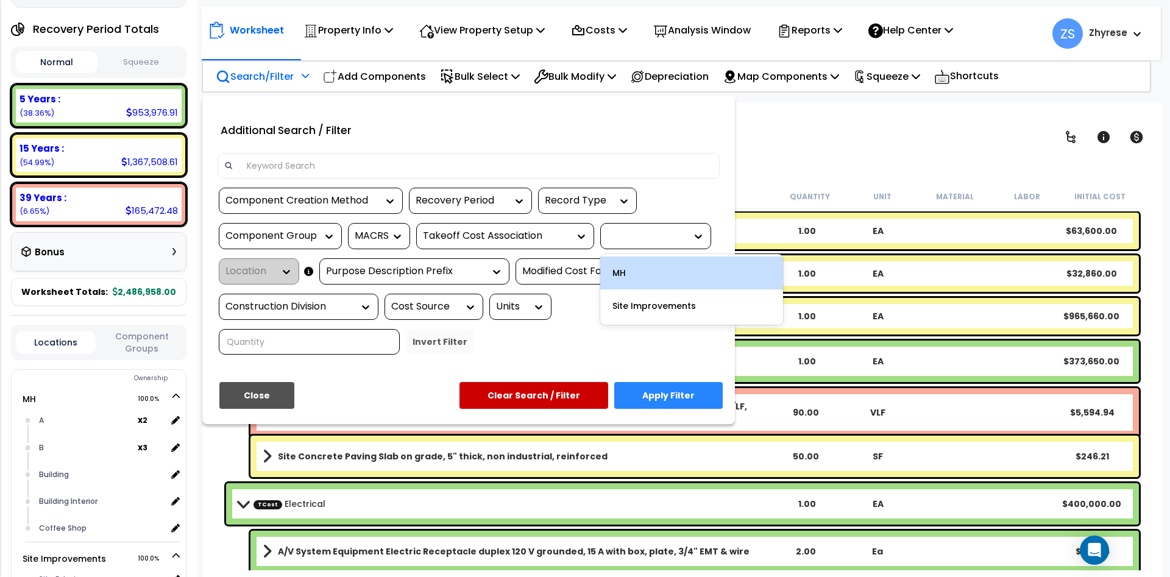
click at [647, 270] on div "MH" at bounding box center [691, 273] width 183 height 33
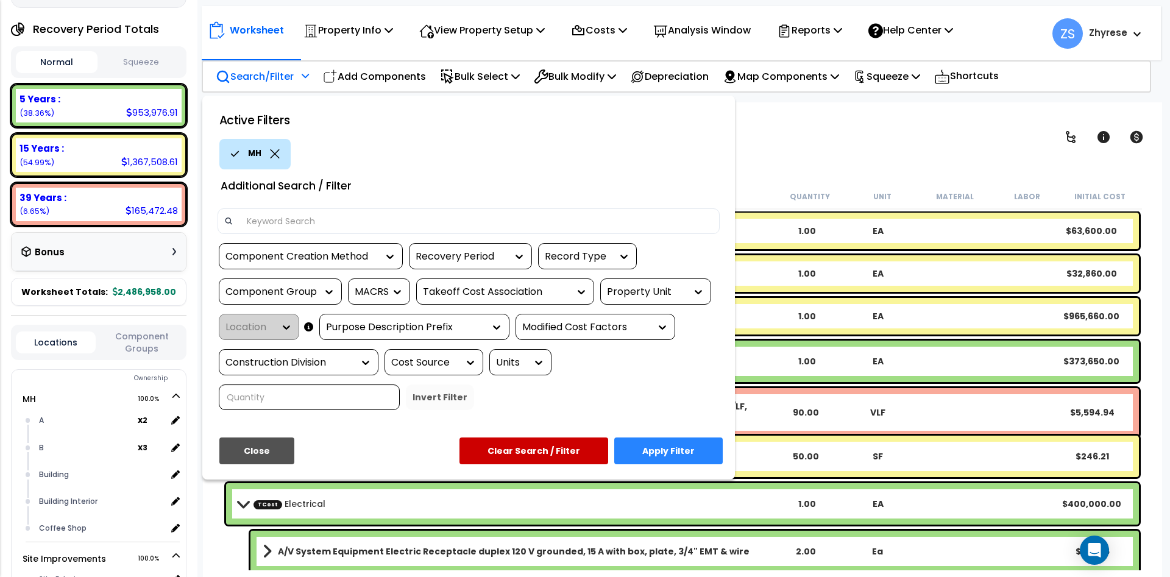
click at [677, 451] on button "Apply Filter" at bounding box center [669, 451] width 109 height 27
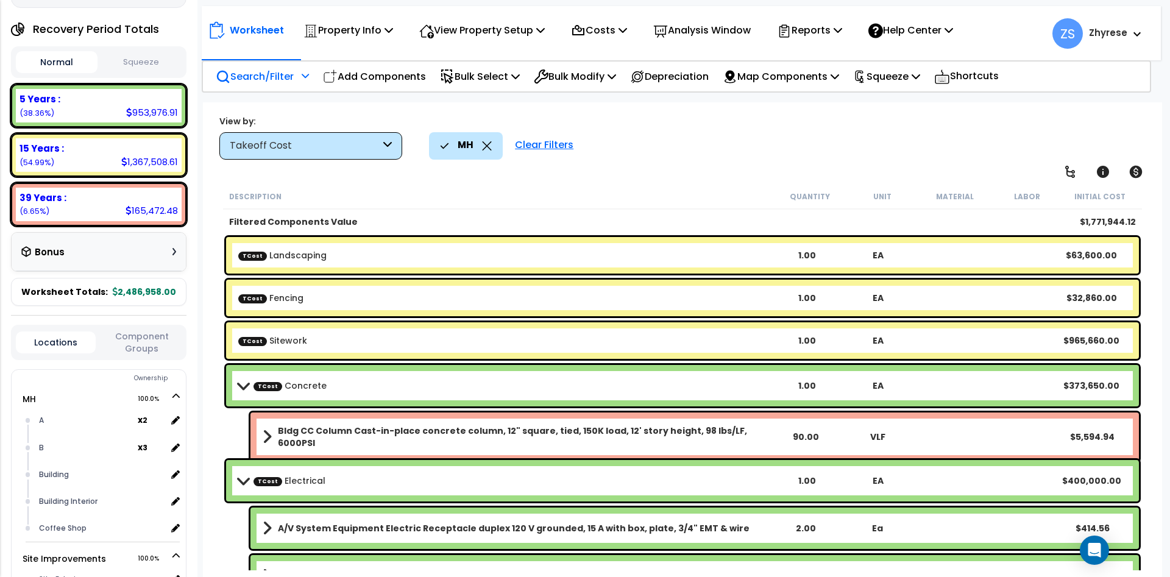
click at [262, 77] on p "Search/Filter" at bounding box center [255, 76] width 78 height 16
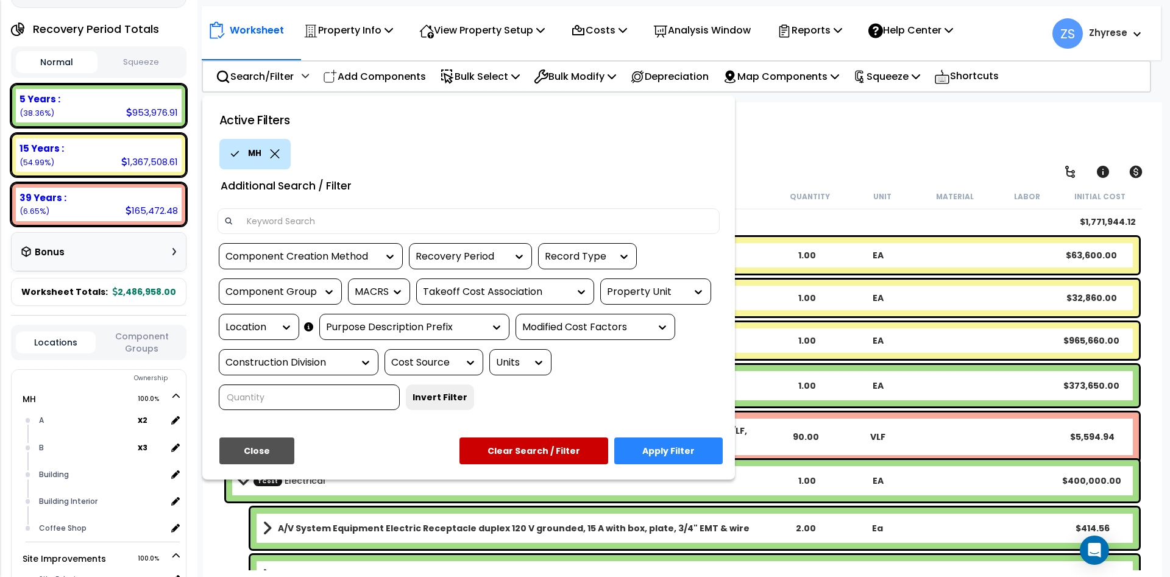
click at [380, 74] on div at bounding box center [585, 288] width 1170 height 577
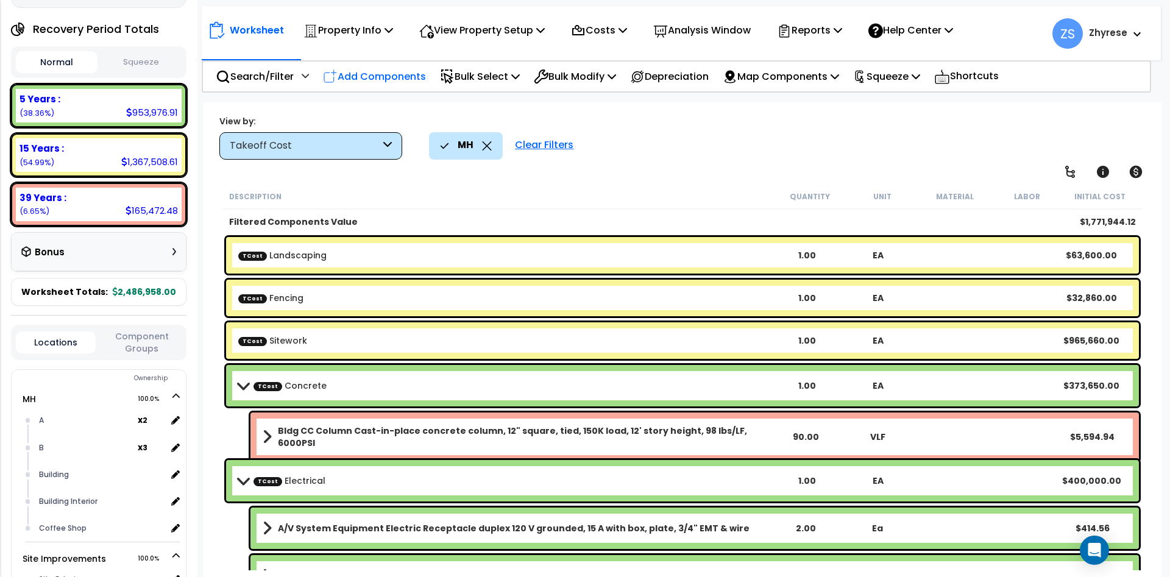
click at [380, 73] on p "Add Components" at bounding box center [374, 76] width 103 height 16
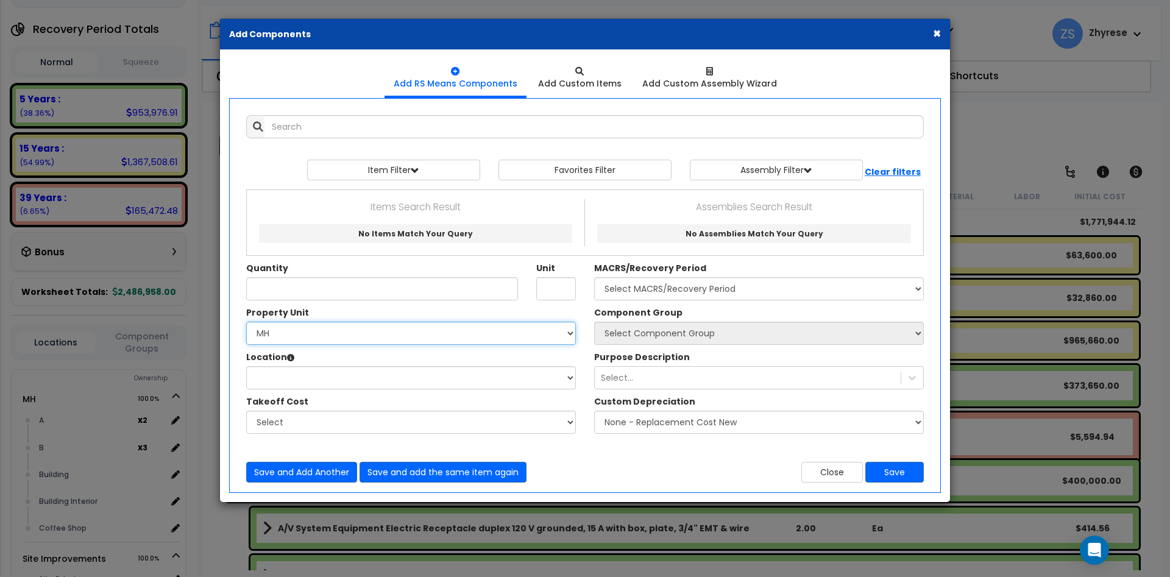
select select "164559"
click option "MH" at bounding box center [0, 0] width 0 height 0
select select
